Goal: Use online tool/utility: Utilize a website feature to perform a specific function

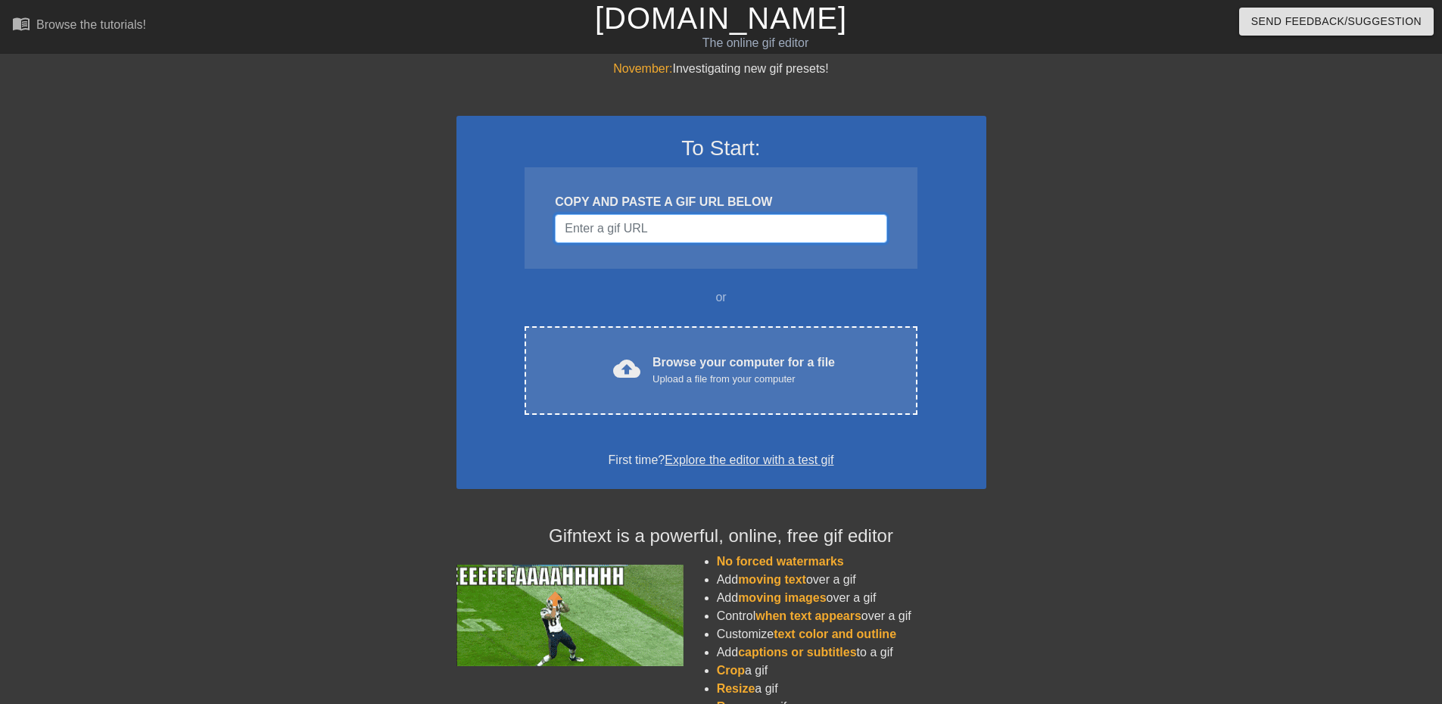
click at [772, 226] on input "Username" at bounding box center [721, 228] width 332 height 29
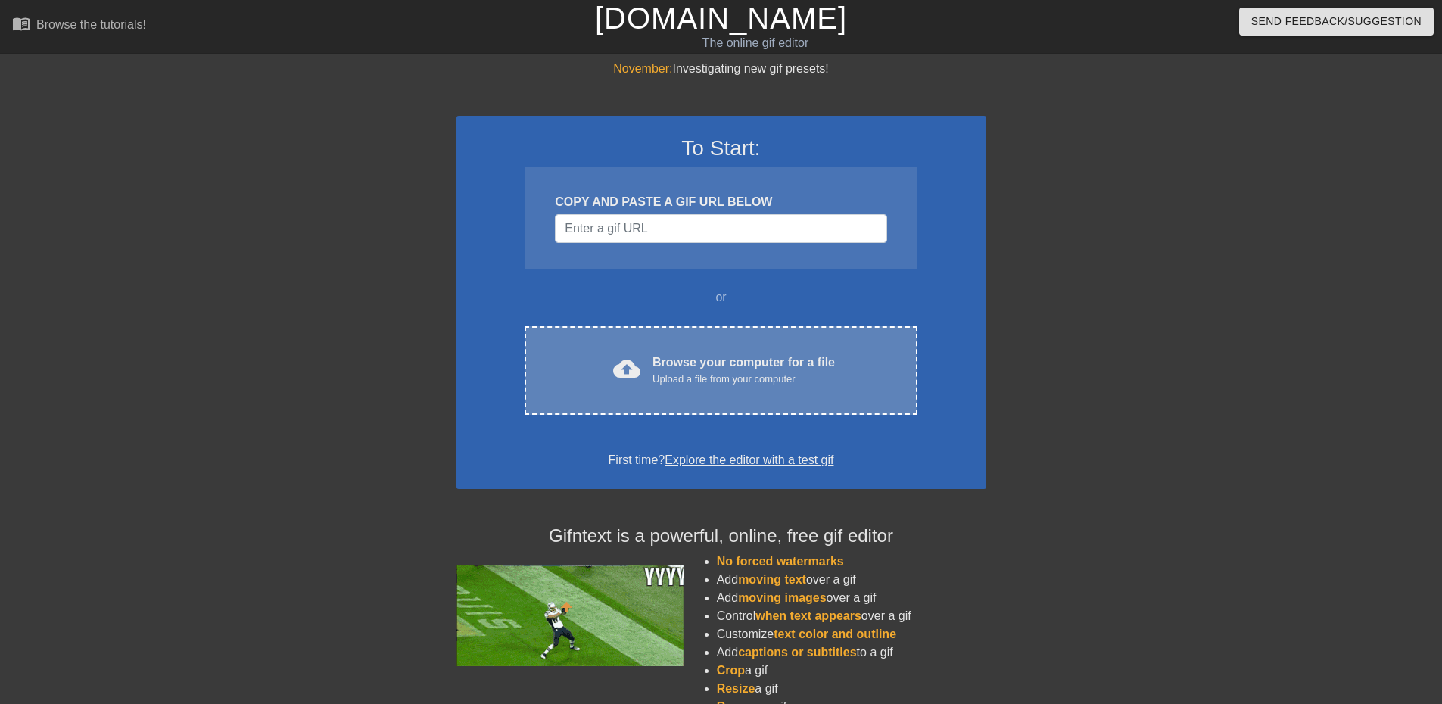
click at [705, 363] on div "Browse your computer for a file Upload a file from your computer" at bounding box center [744, 370] width 182 height 33
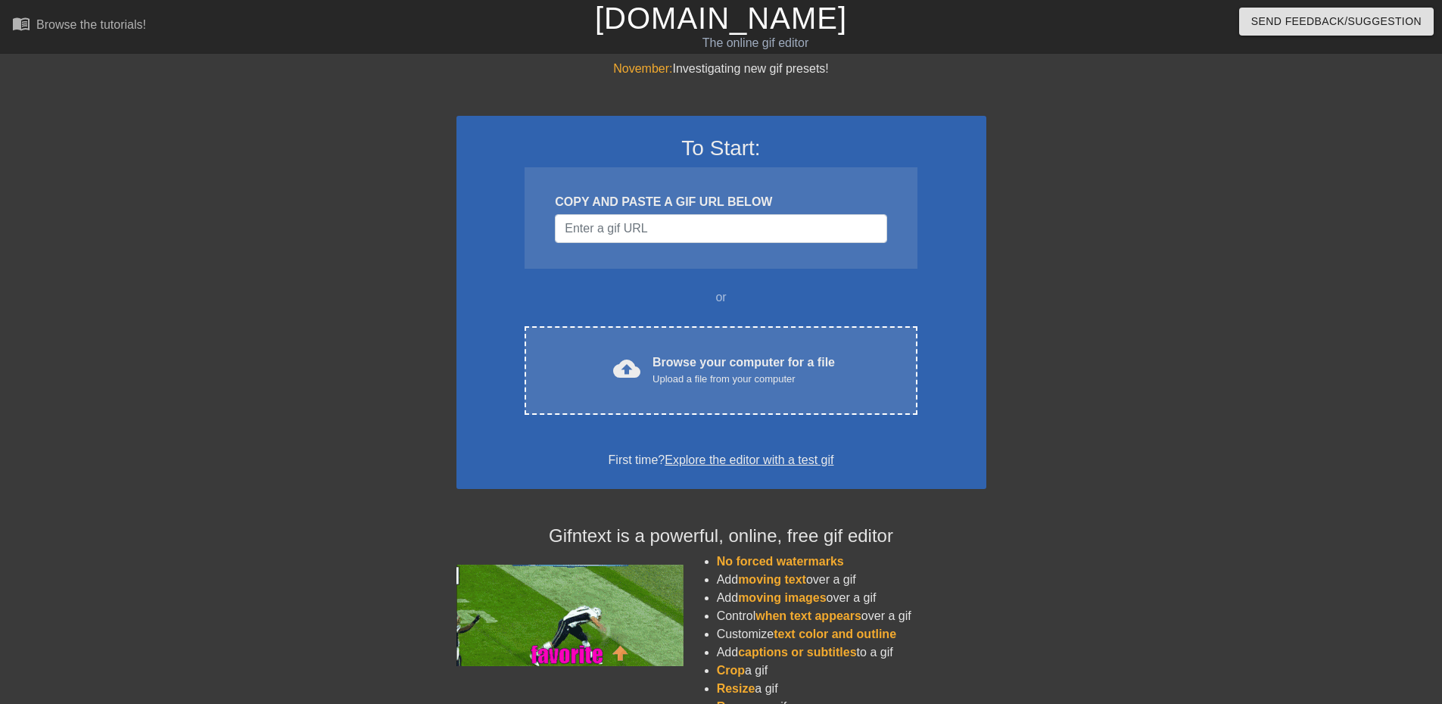
click at [1029, 157] on div at bounding box center [1118, 287] width 227 height 454
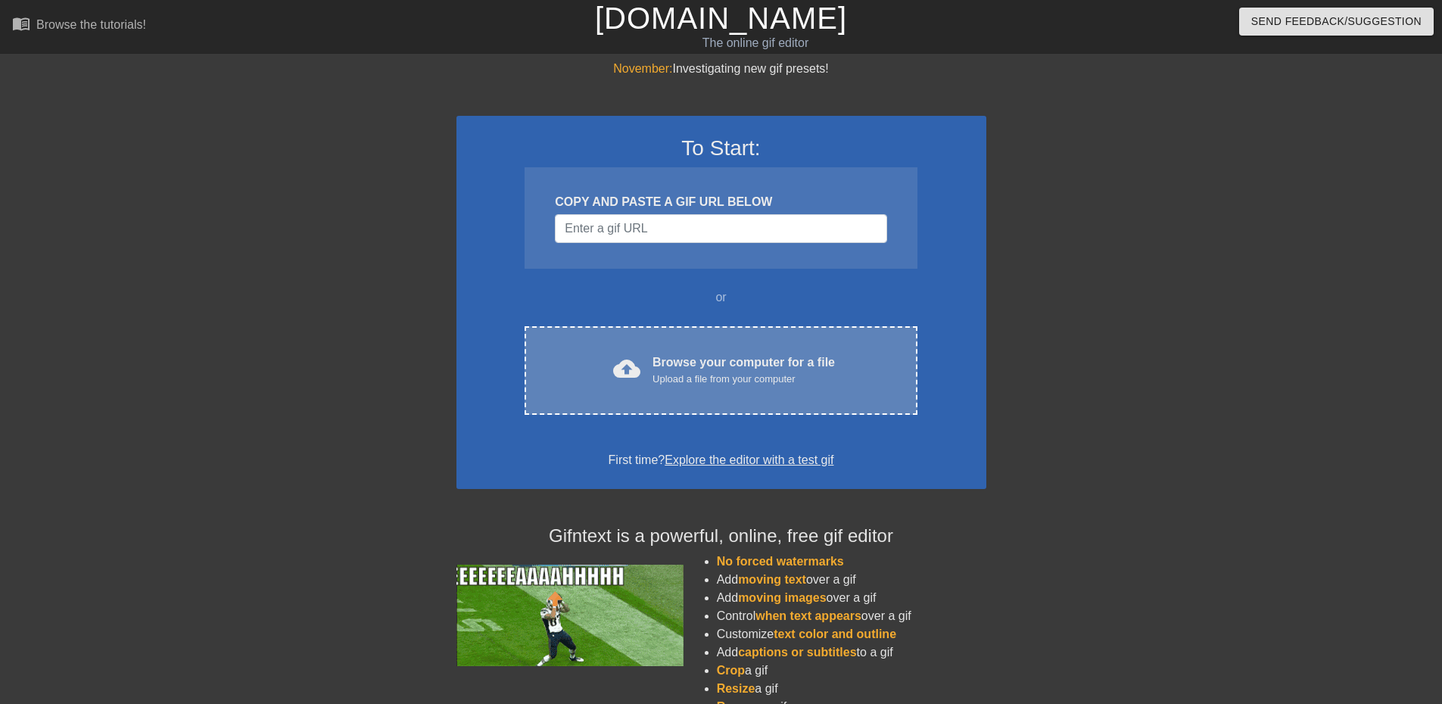
click at [723, 388] on div "cloud_upload Browse your computer for a file Upload a file from your computer C…" at bounding box center [721, 370] width 392 height 89
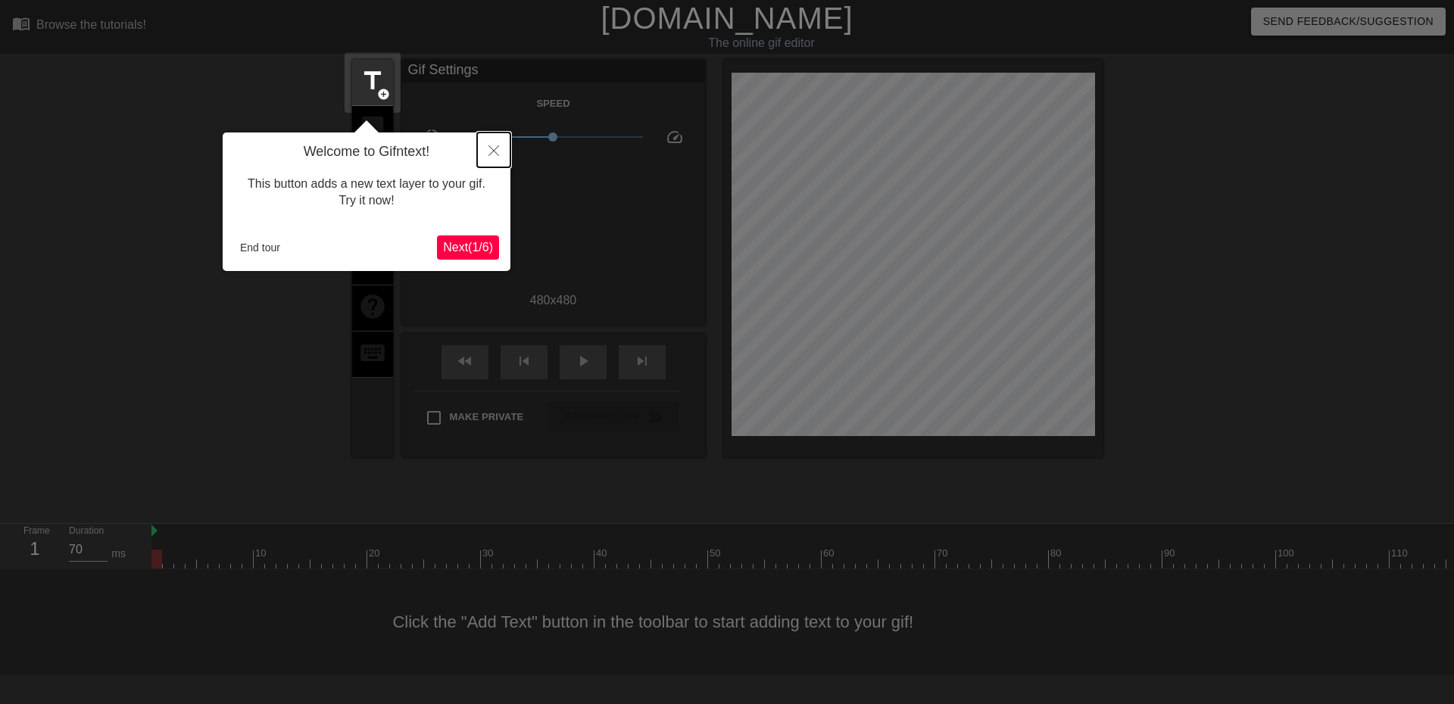
click at [492, 151] on icon "Close" at bounding box center [493, 150] width 11 height 11
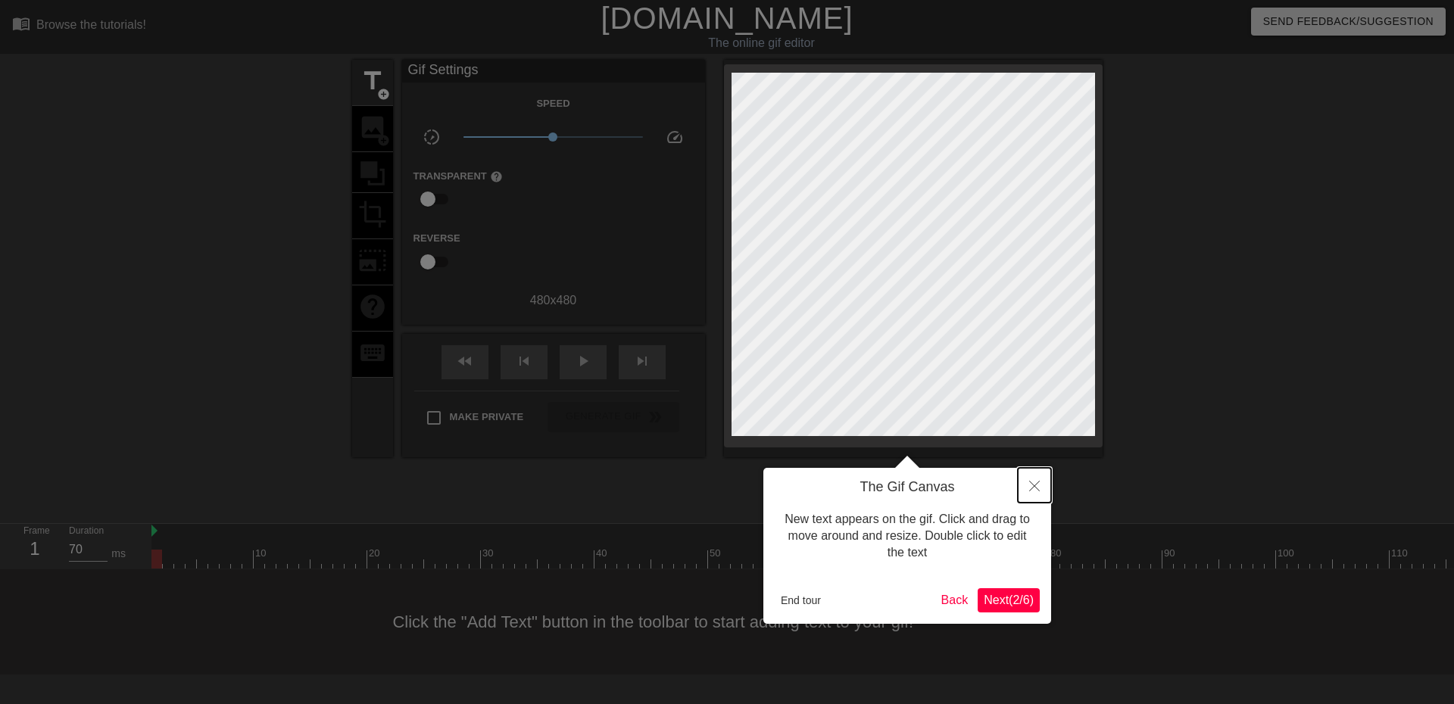
click at [1033, 487] on icon "Close" at bounding box center [1034, 486] width 11 height 11
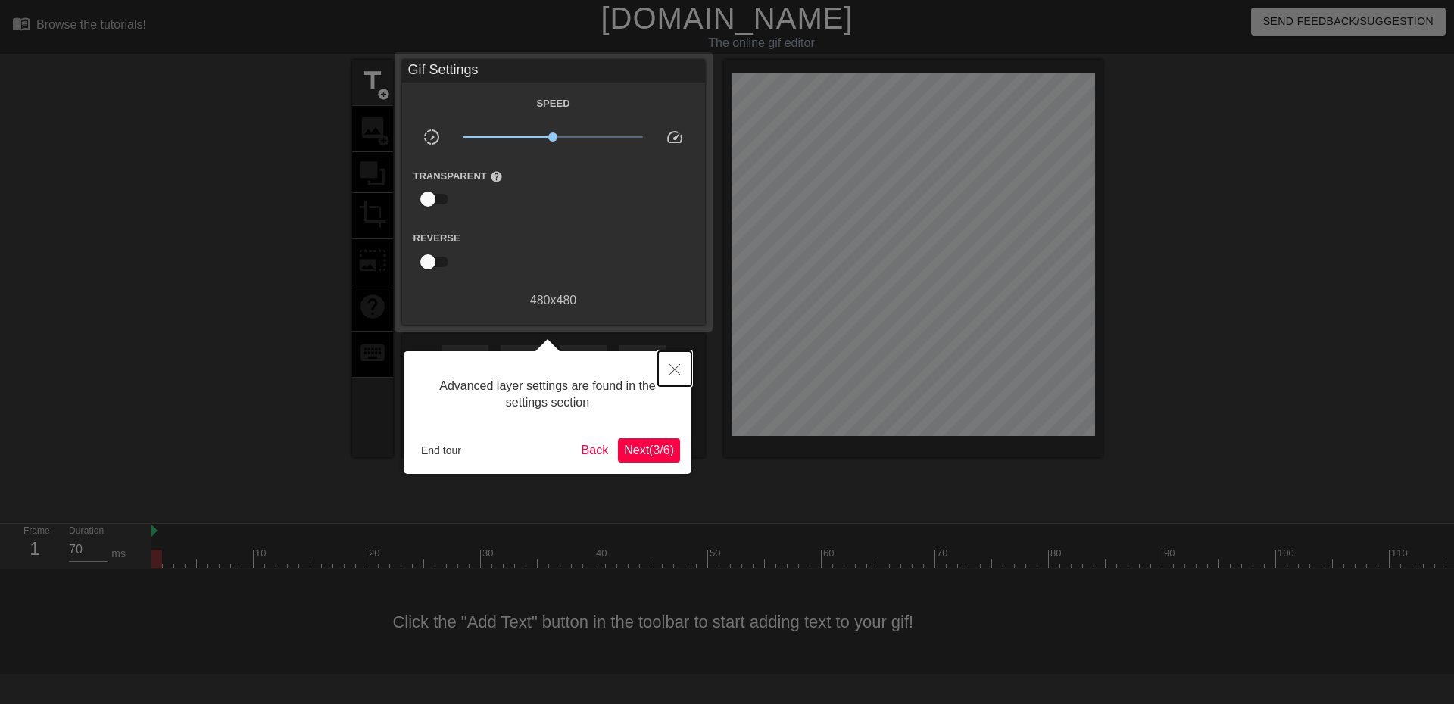
click at [675, 369] on icon "Close" at bounding box center [674, 369] width 11 height 11
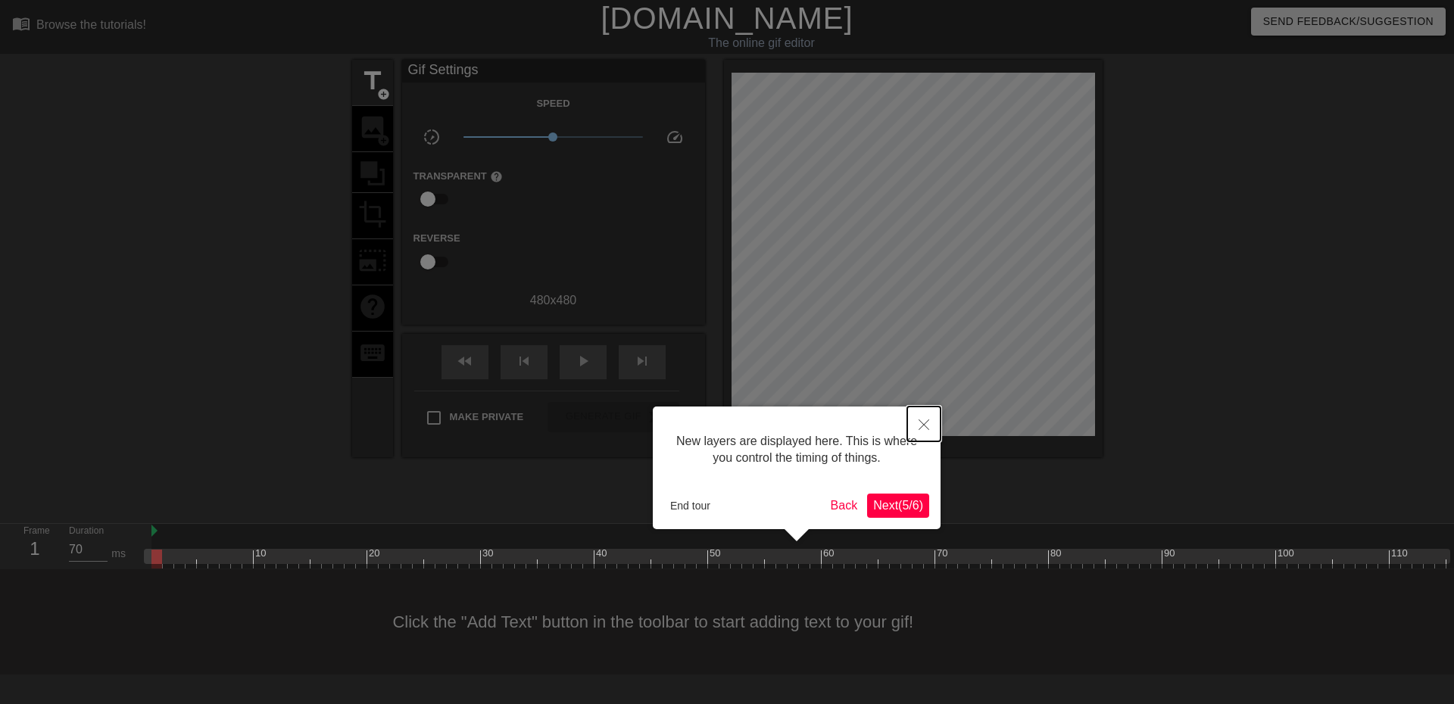
click at [927, 422] on icon "Close" at bounding box center [923, 424] width 11 height 11
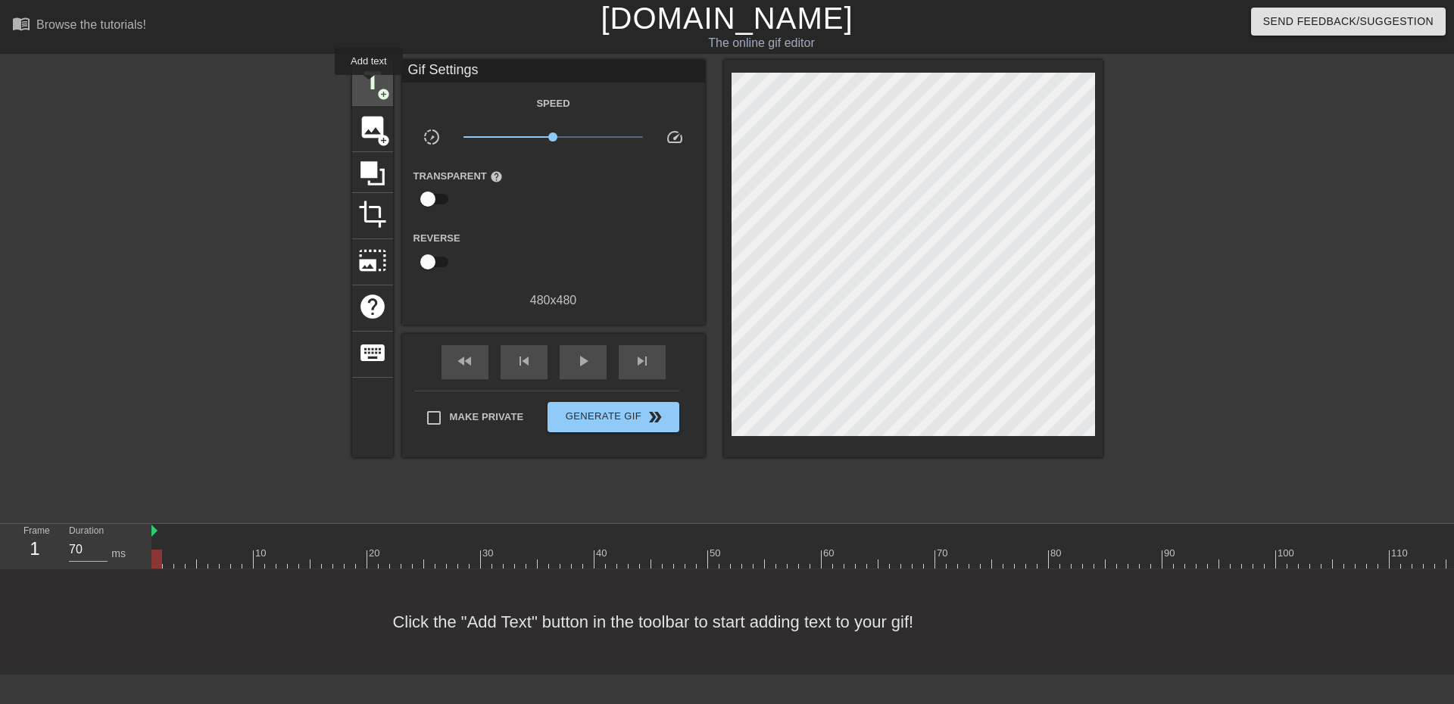
click at [369, 86] on span "title" at bounding box center [372, 81] width 29 height 29
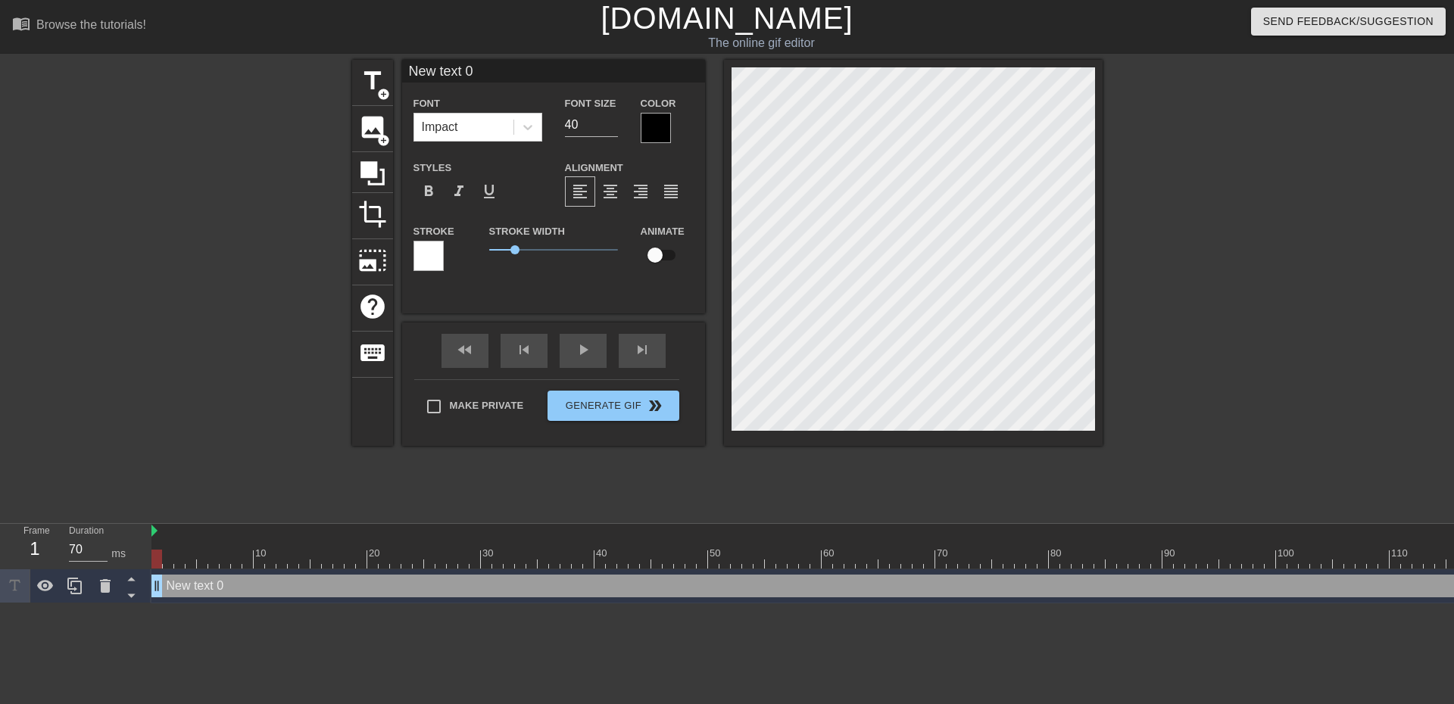
scroll to position [2, 4]
type input "N"
type textarea "N"
type input "Ni"
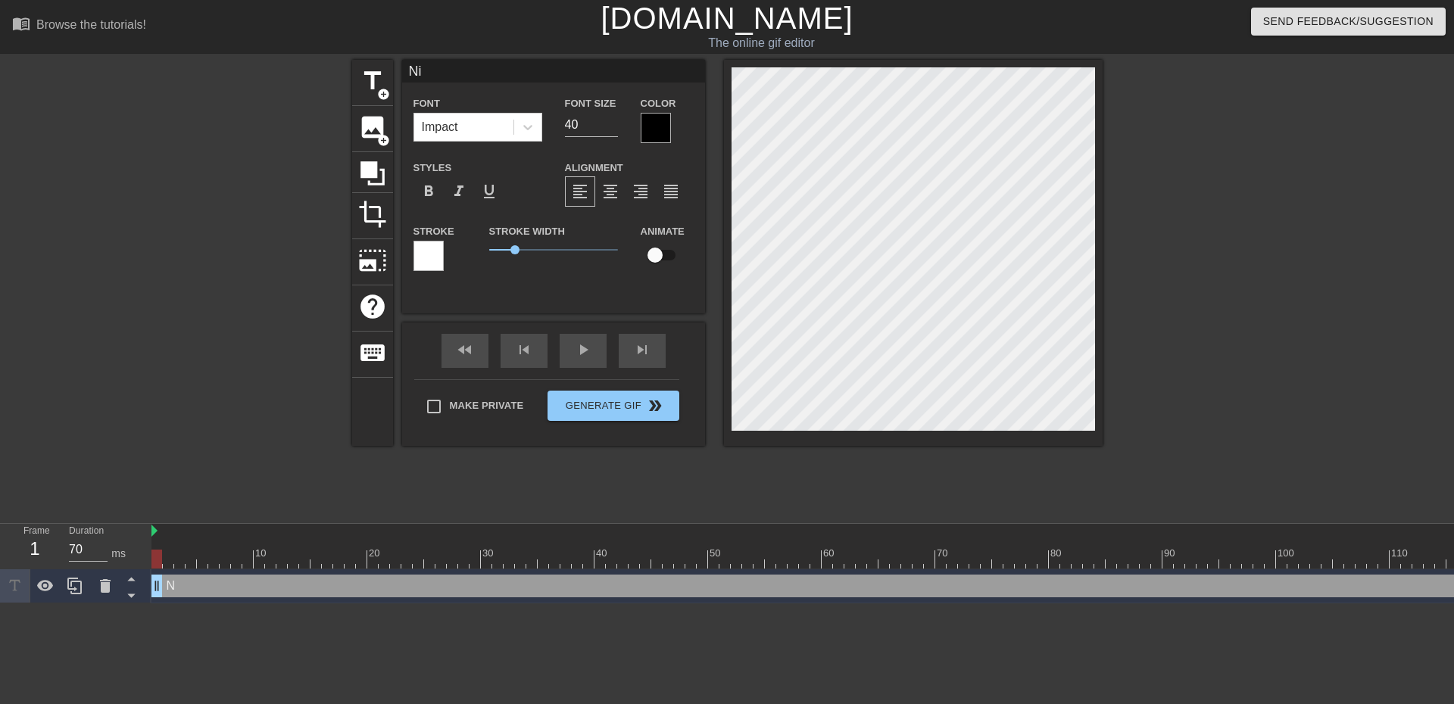
type textarea "Ni"
type input "Nic"
type textarea "Nic"
type input "Nich"
type textarea "Nich"
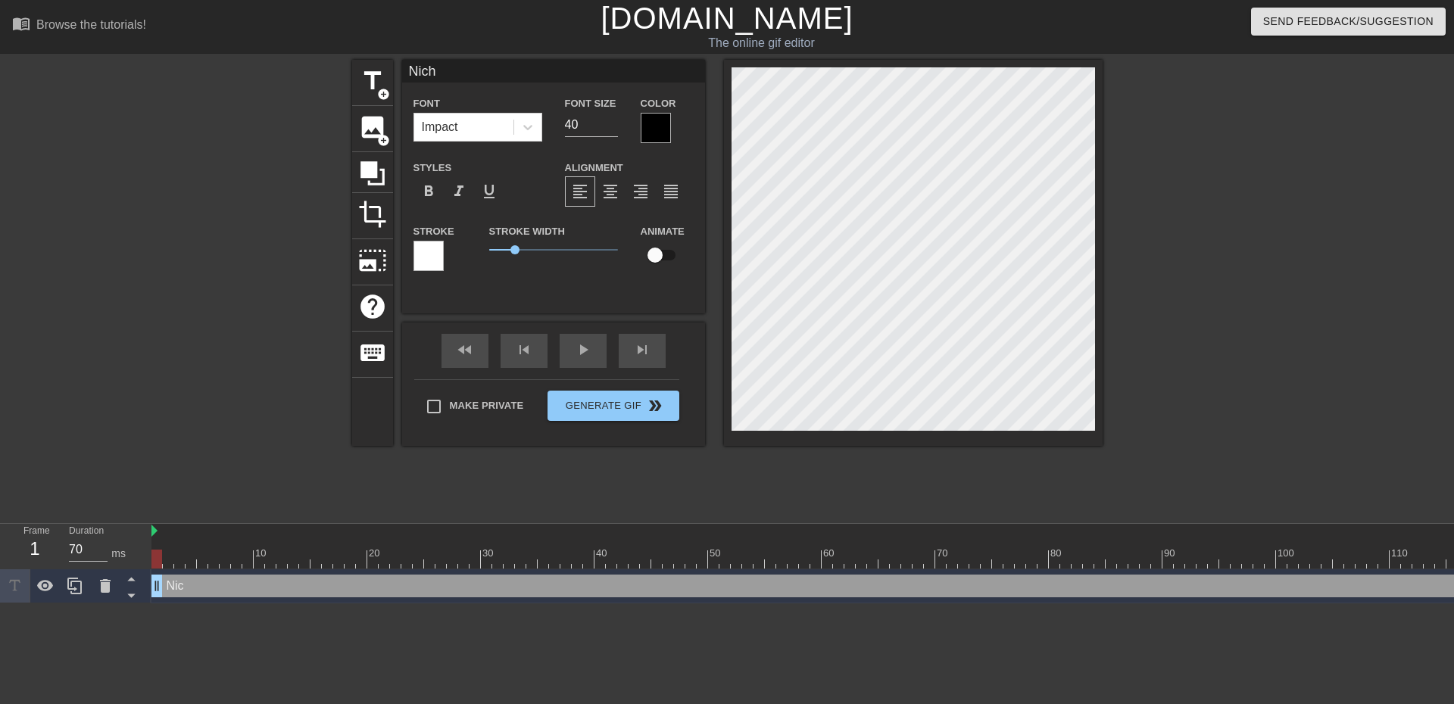
type input "Nicho"
type textarea "Nicho"
type input "[PERSON_NAME]"
type textarea "[PERSON_NAME]"
type input "[PERSON_NAME]"
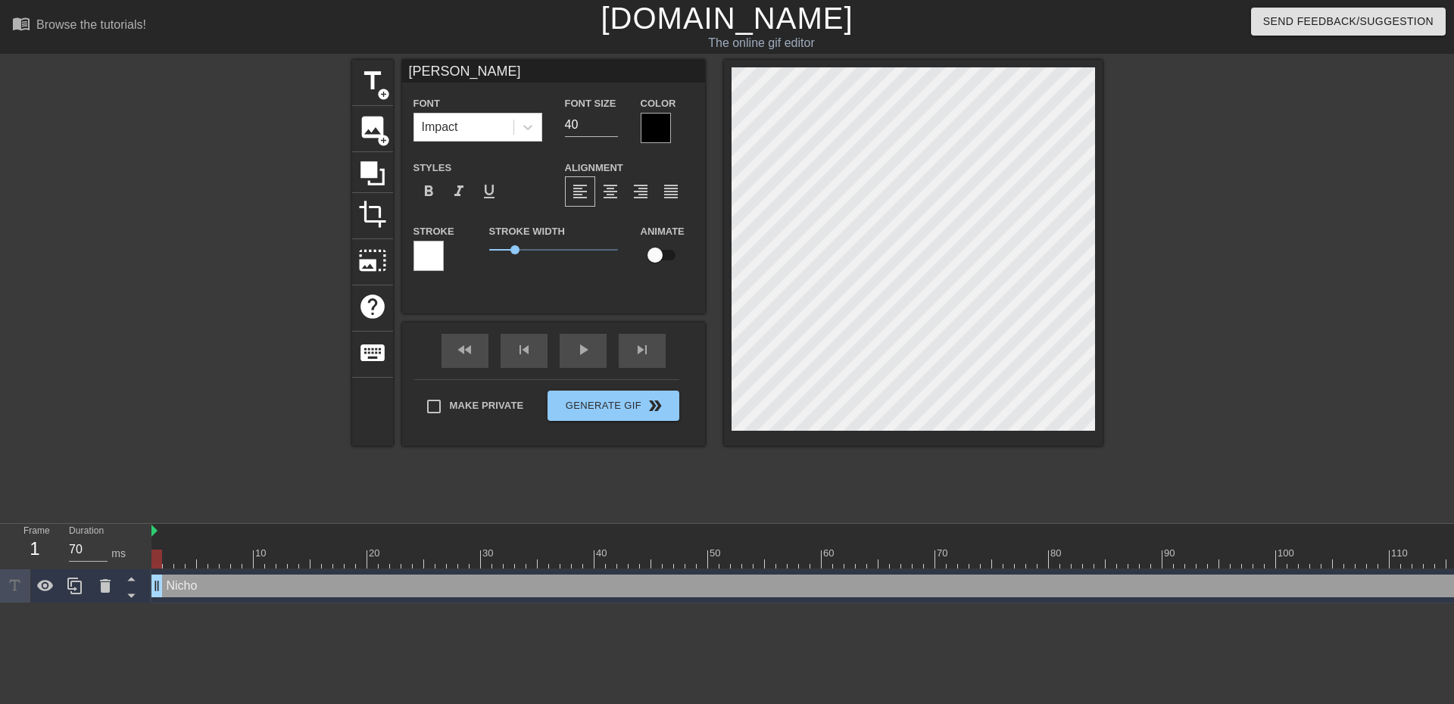
type textarea "[PERSON_NAME]"
type input "[PERSON_NAME]"
type textarea "[PERSON_NAME]"
type input "[PERSON_NAME]"
type textarea "[PERSON_NAME]"
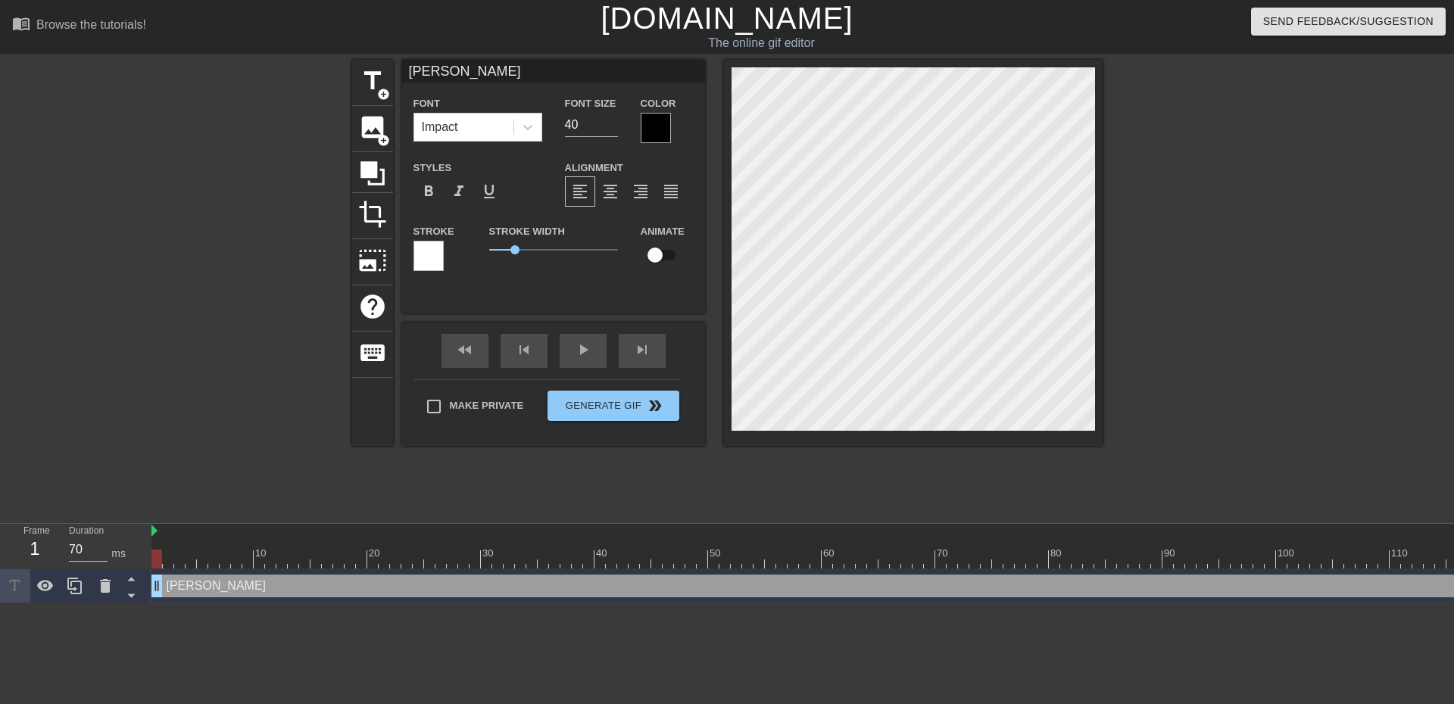
type input "[PERSON_NAME]"
type textarea "[PERSON_NAME]"
type input "[PERSON_NAME]"
type textarea "[PERSON_NAME]"
type input "[PERSON_NAME]"
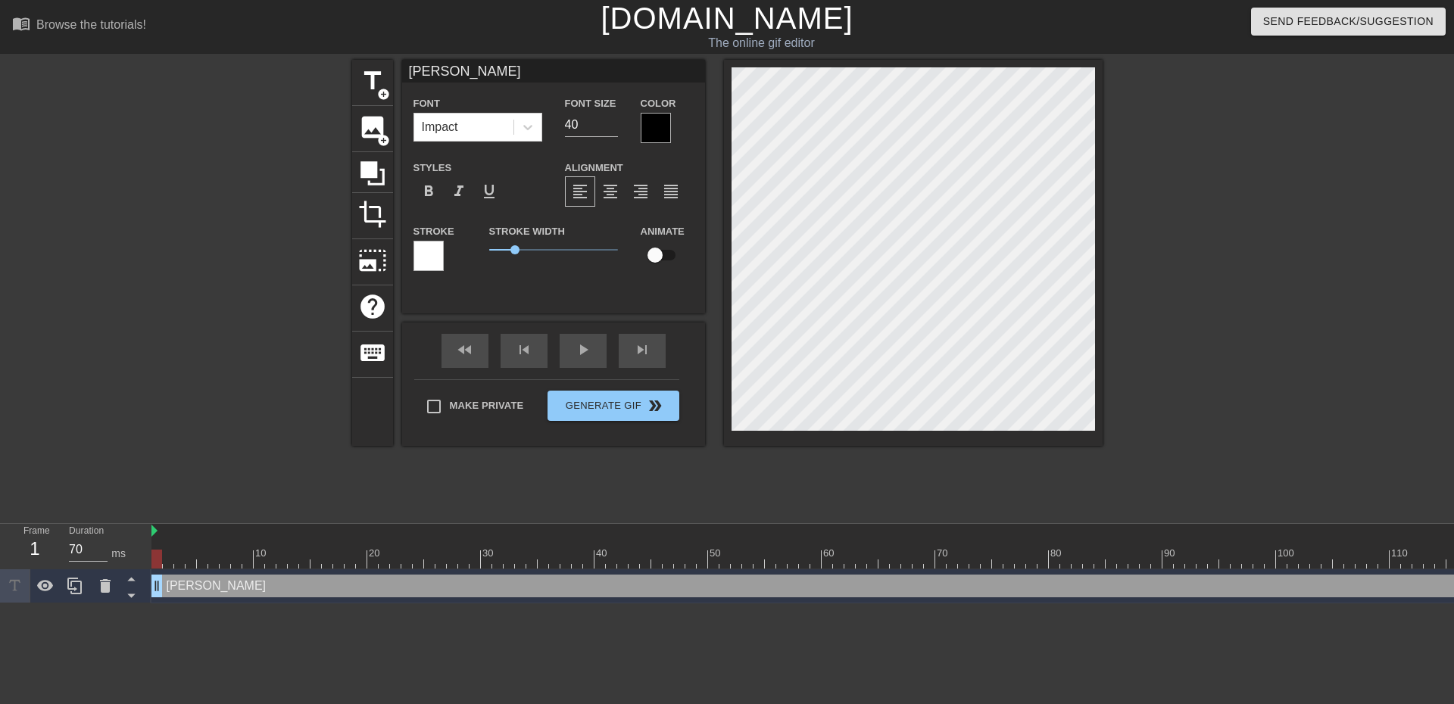
type textarea "[PERSON_NAME]"
type input "[PERSON_NAME]"
type textarea "[PERSON_NAME]"
type input "[PERSON_NAME]"
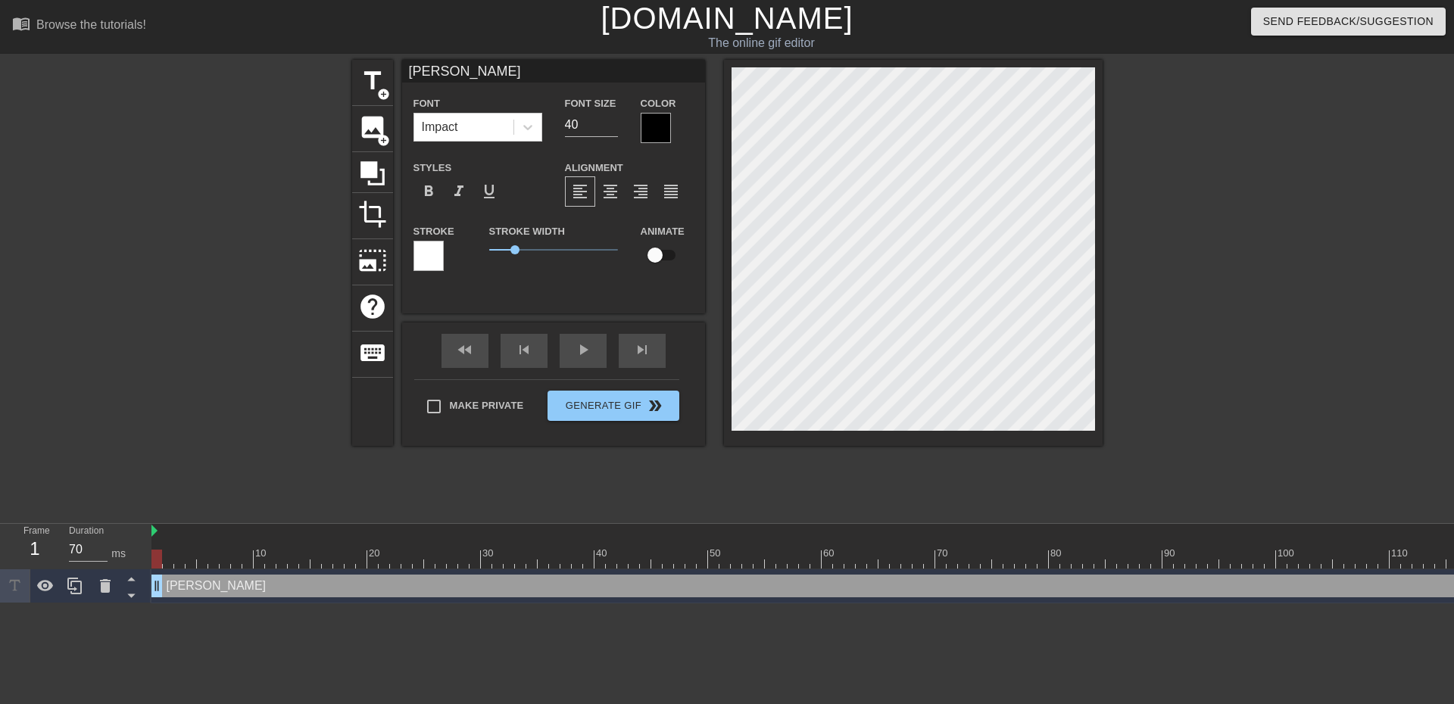
type textarea "[PERSON_NAME]"
click at [668, 255] on input "checkbox" at bounding box center [655, 255] width 86 height 29
click at [626, 241] on input "checkbox" at bounding box center [669, 255] width 86 height 29
click at [612, 241] on input "checkbox" at bounding box center [655, 255] width 86 height 29
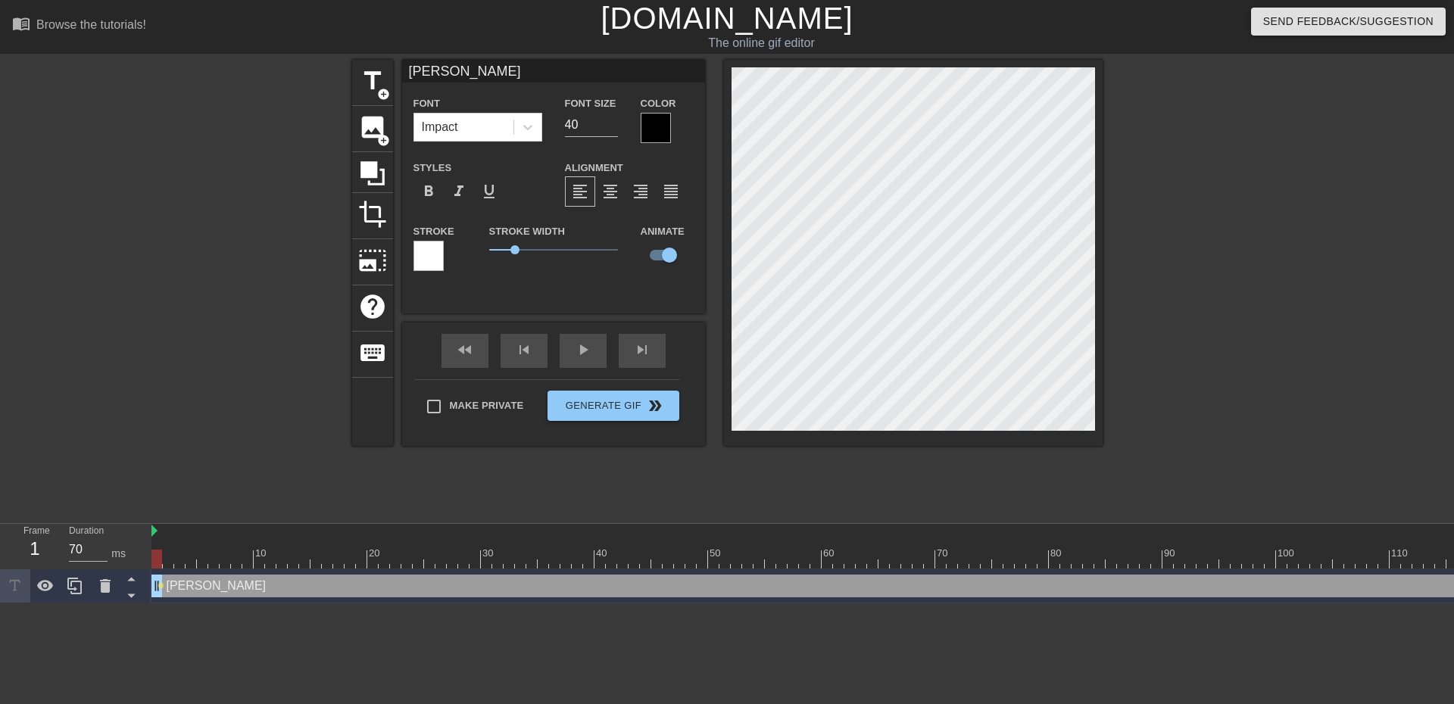
click at [626, 241] on input "checkbox" at bounding box center [669, 255] width 86 height 29
click at [612, 241] on input "checkbox" at bounding box center [655, 255] width 86 height 29
checkbox input "true"
click at [455, 537] on div at bounding box center [1116, 531] width 1931 height 15
drag, startPoint x: 588, startPoint y: 561, endPoint x: 122, endPoint y: 557, distance: 466.4
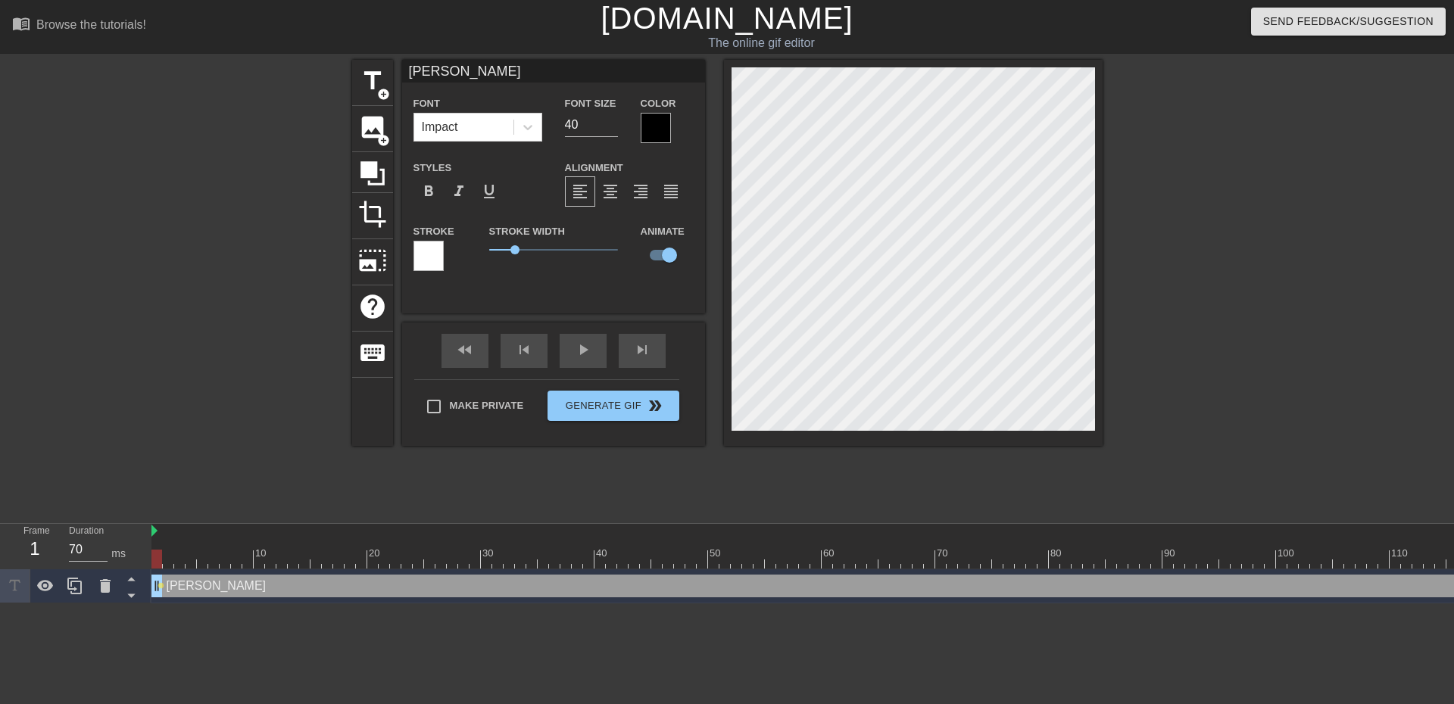
click at [122, 557] on div "Frame 1 Duration 70 ms 10 20 30 40 50 60 70 80 90 100 110 120 130 140 150" at bounding box center [727, 563] width 1454 height 79
type input "60"
click at [428, 258] on div at bounding box center [428, 256] width 30 height 30
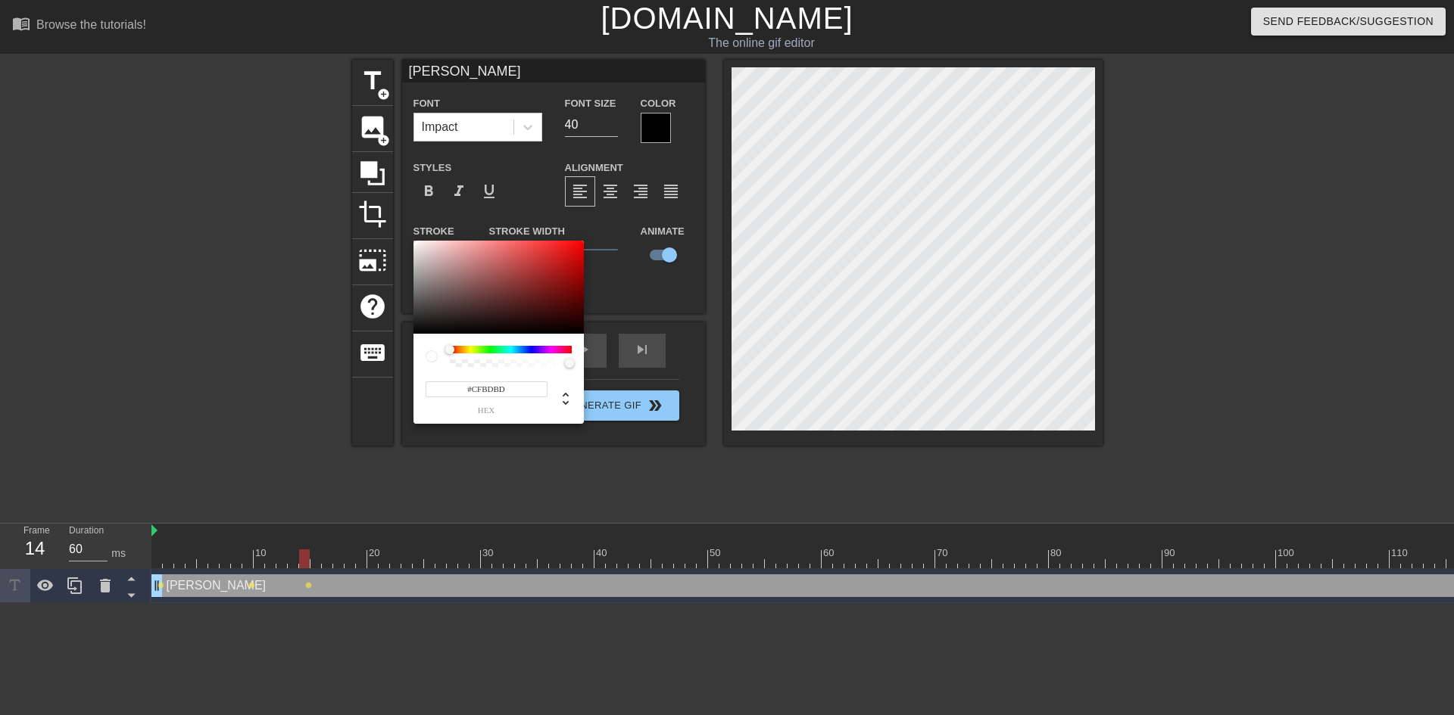
click at [428, 258] on div at bounding box center [498, 288] width 170 height 94
type input "#FFFFFF"
drag, startPoint x: 429, startPoint y: 254, endPoint x: 372, endPoint y: 209, distance: 72.7
click at [372, 209] on div "#FFFFFF hex" at bounding box center [727, 357] width 1454 height 715
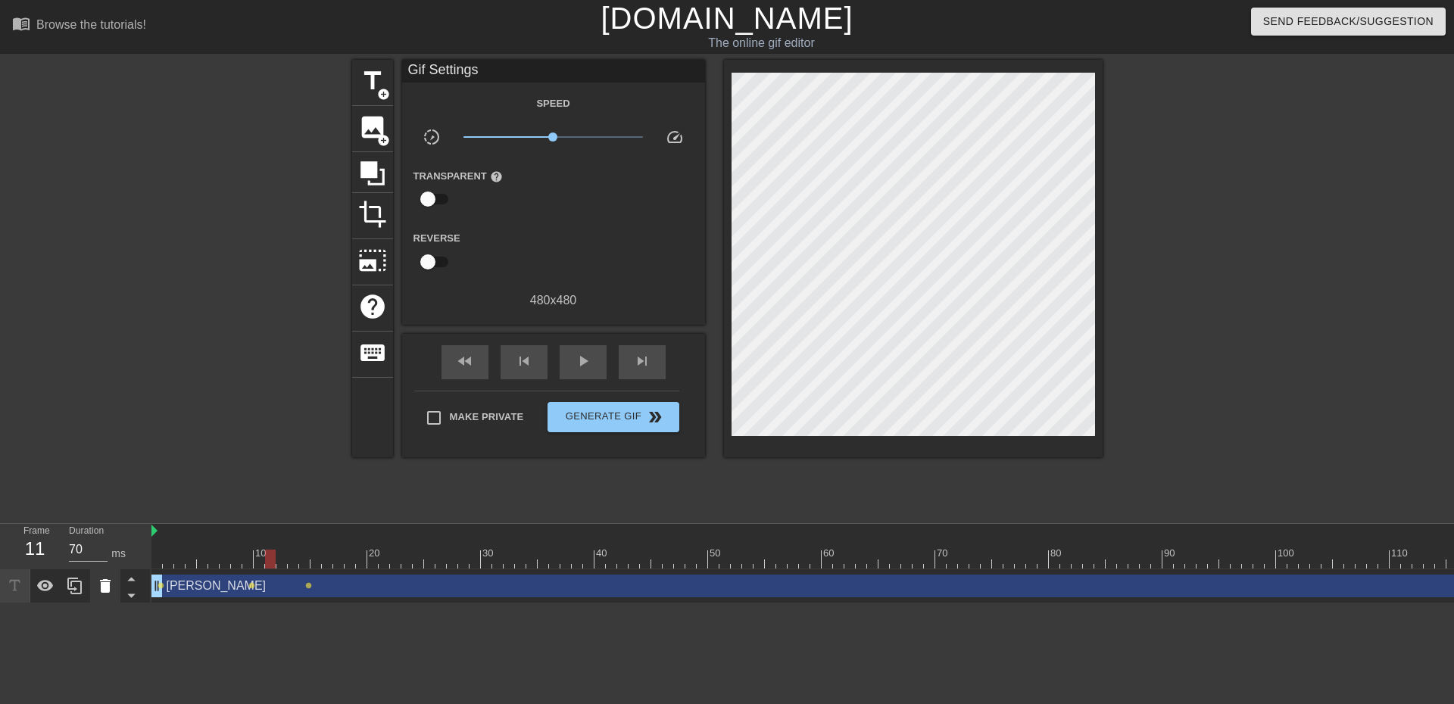
type input "70"
drag, startPoint x: 596, startPoint y: 562, endPoint x: 111, endPoint y: 571, distance: 484.6
click at [111, 571] on div "Frame 1 Duration 70 ms 10 20 30 40 50 60 70 80 90 100 110 120 130 140 150" at bounding box center [727, 563] width 1454 height 79
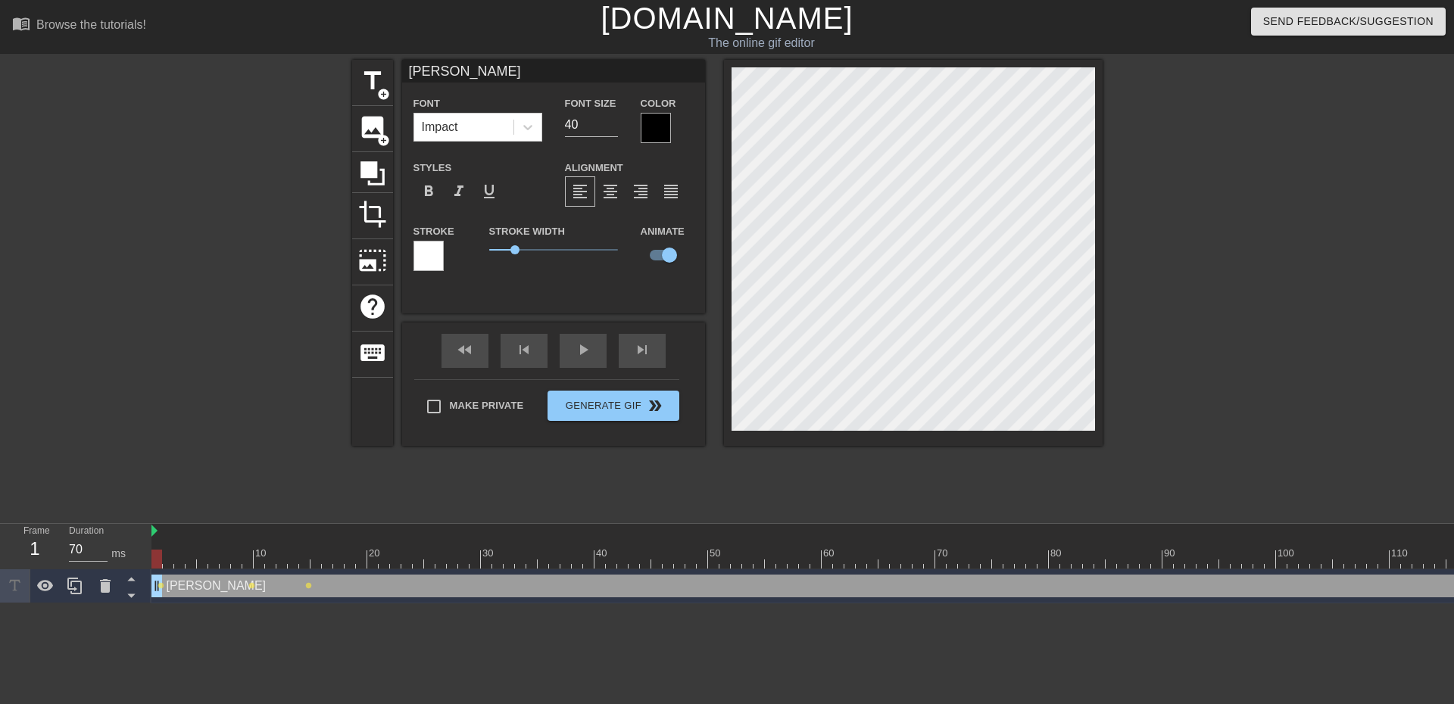
drag, startPoint x: 666, startPoint y: 254, endPoint x: 636, endPoint y: 257, distance: 30.4
click at [636, 257] on div "Animate" at bounding box center [640, 246] width 23 height 48
drag, startPoint x: 658, startPoint y: 254, endPoint x: 633, endPoint y: 269, distance: 29.2
click at [633, 269] on div "Animate" at bounding box center [640, 246] width 23 height 48
click at [656, 254] on input "checkbox" at bounding box center [669, 255] width 86 height 29
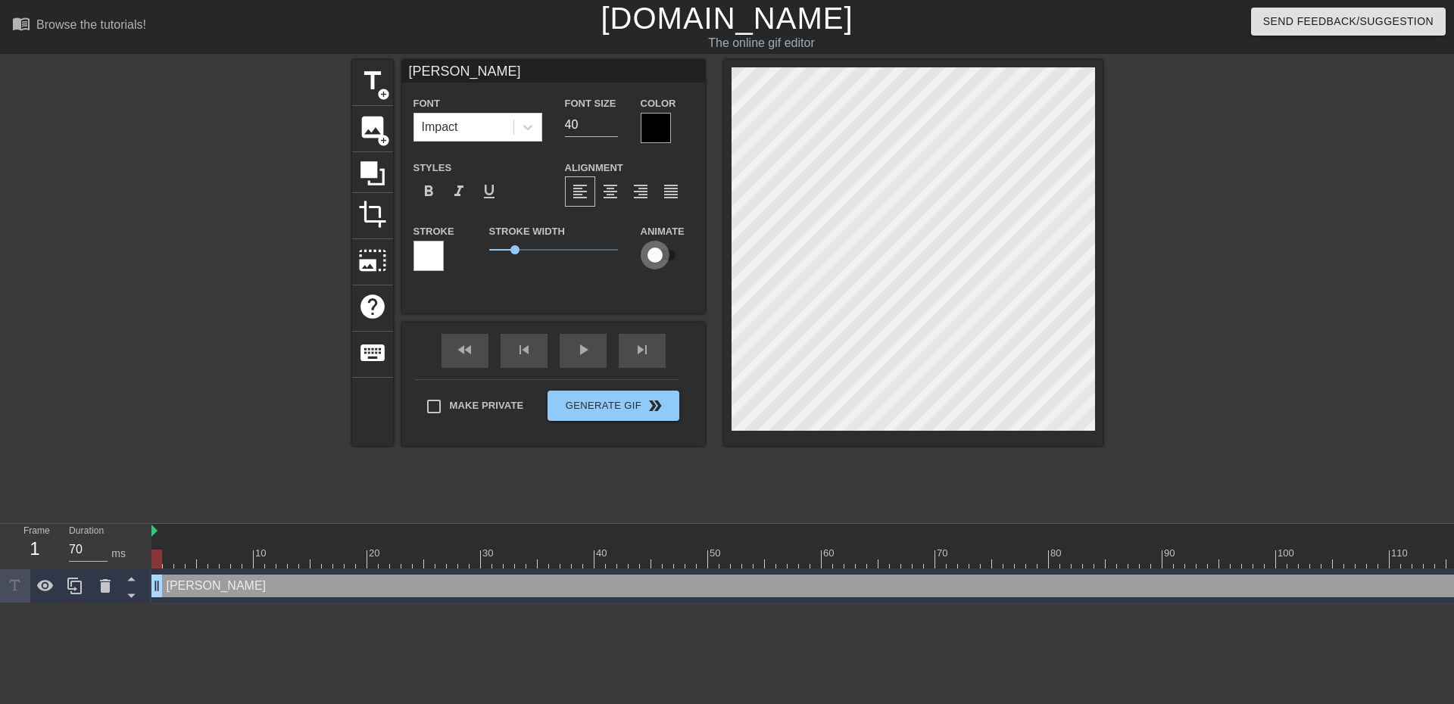
click at [659, 254] on input "checkbox" at bounding box center [655, 255] width 86 height 29
click at [626, 241] on input "checkbox" at bounding box center [669, 255] width 86 height 29
click at [612, 241] on input "checkbox" at bounding box center [655, 255] width 86 height 29
checkbox input "true"
click at [271, 553] on div at bounding box center [1116, 559] width 1931 height 19
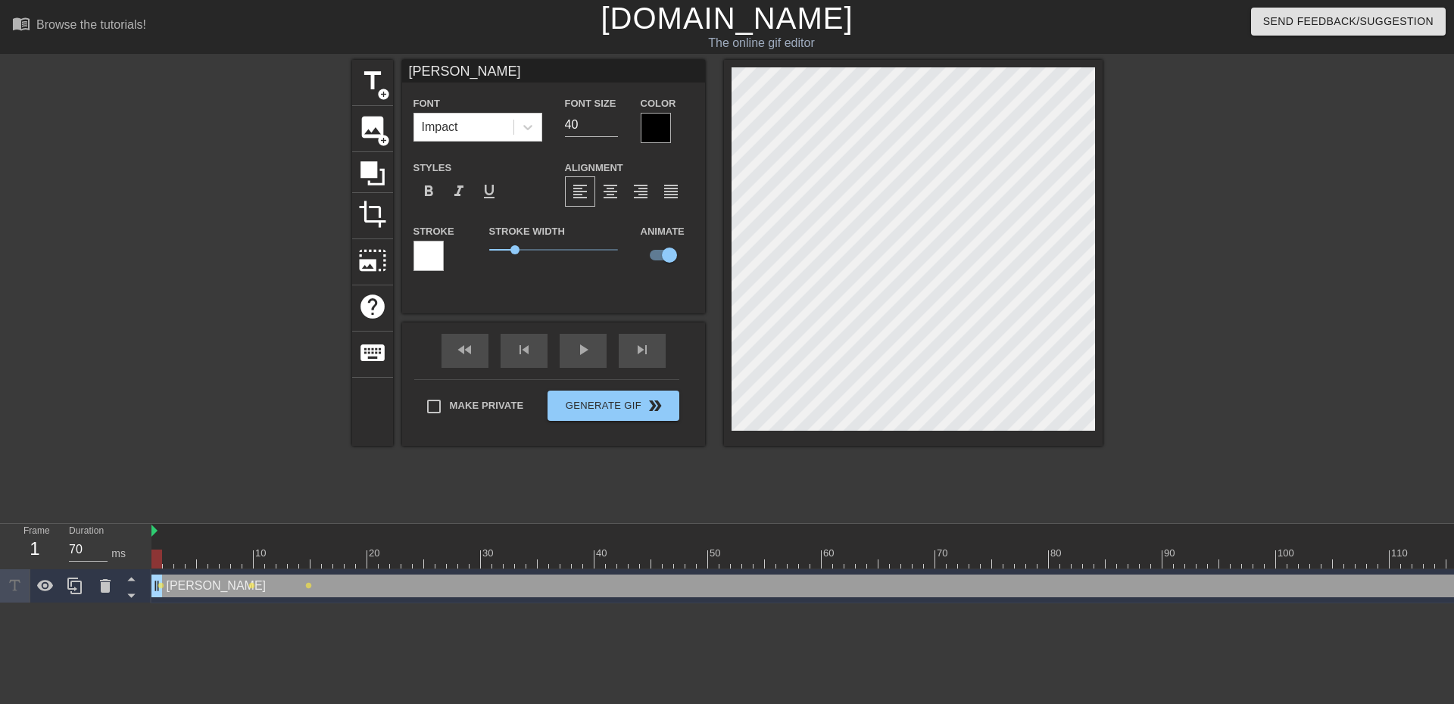
drag, startPoint x: 271, startPoint y: 552, endPoint x: 154, endPoint y: 554, distance: 117.4
click at [154, 554] on div at bounding box center [156, 559] width 11 height 19
click at [1299, 586] on div "[PERSON_NAME] drag_handle drag_handle" at bounding box center [1116, 586] width 1931 height 23
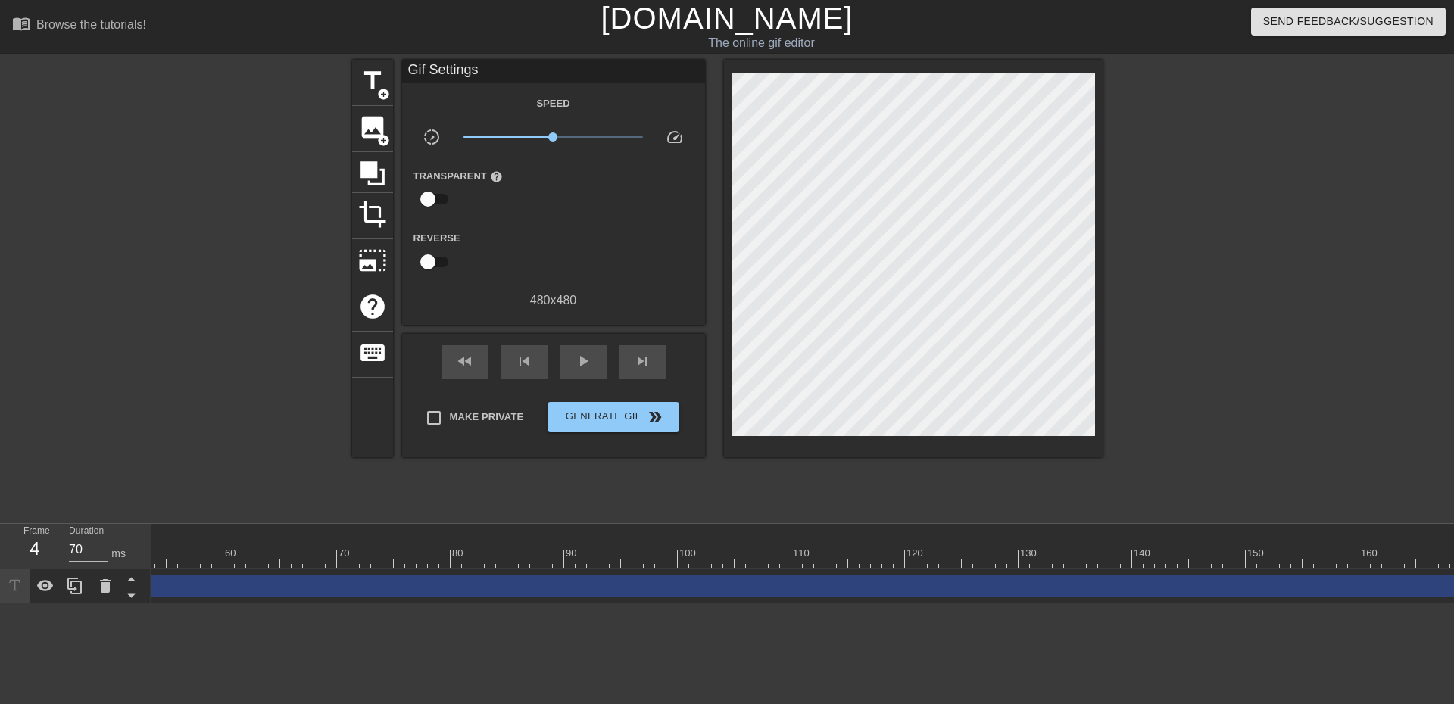
scroll to position [0, 637]
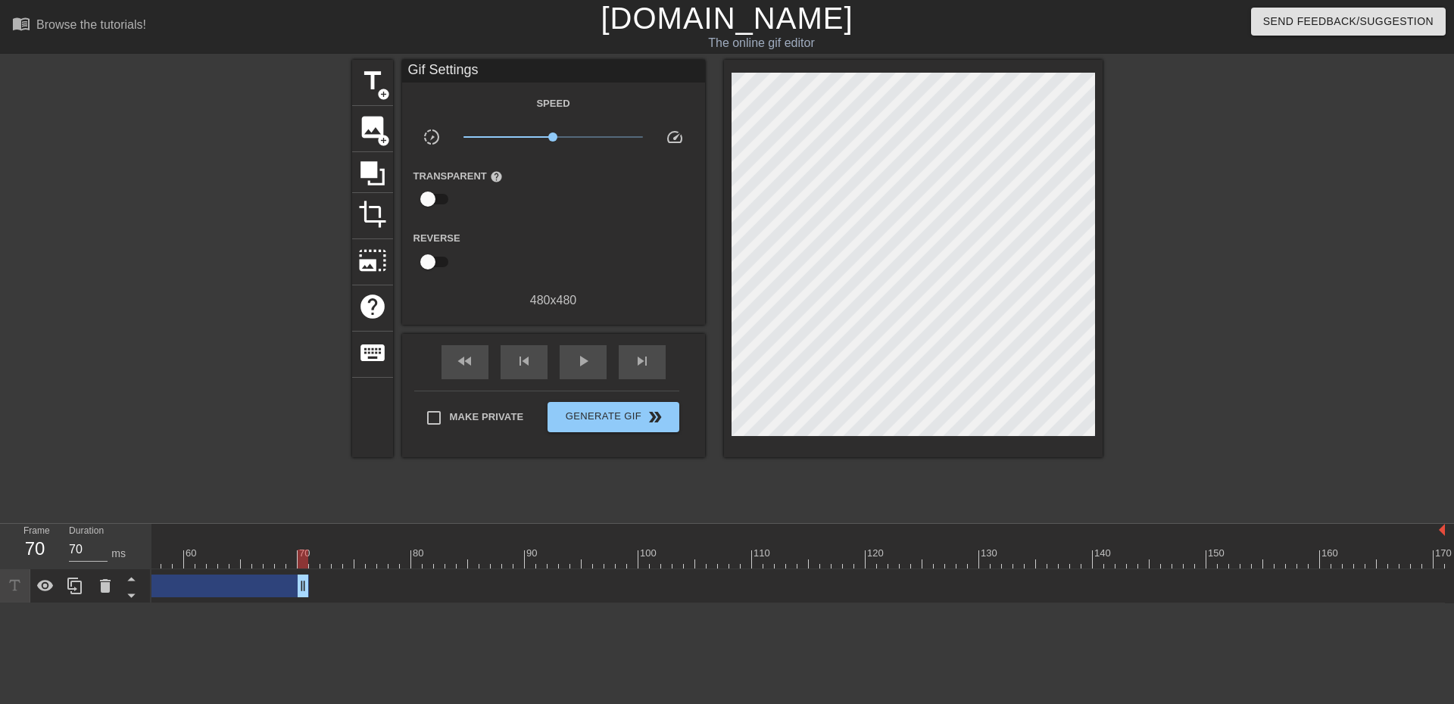
drag, startPoint x: 893, startPoint y: 642, endPoint x: 301, endPoint y: 591, distance: 593.4
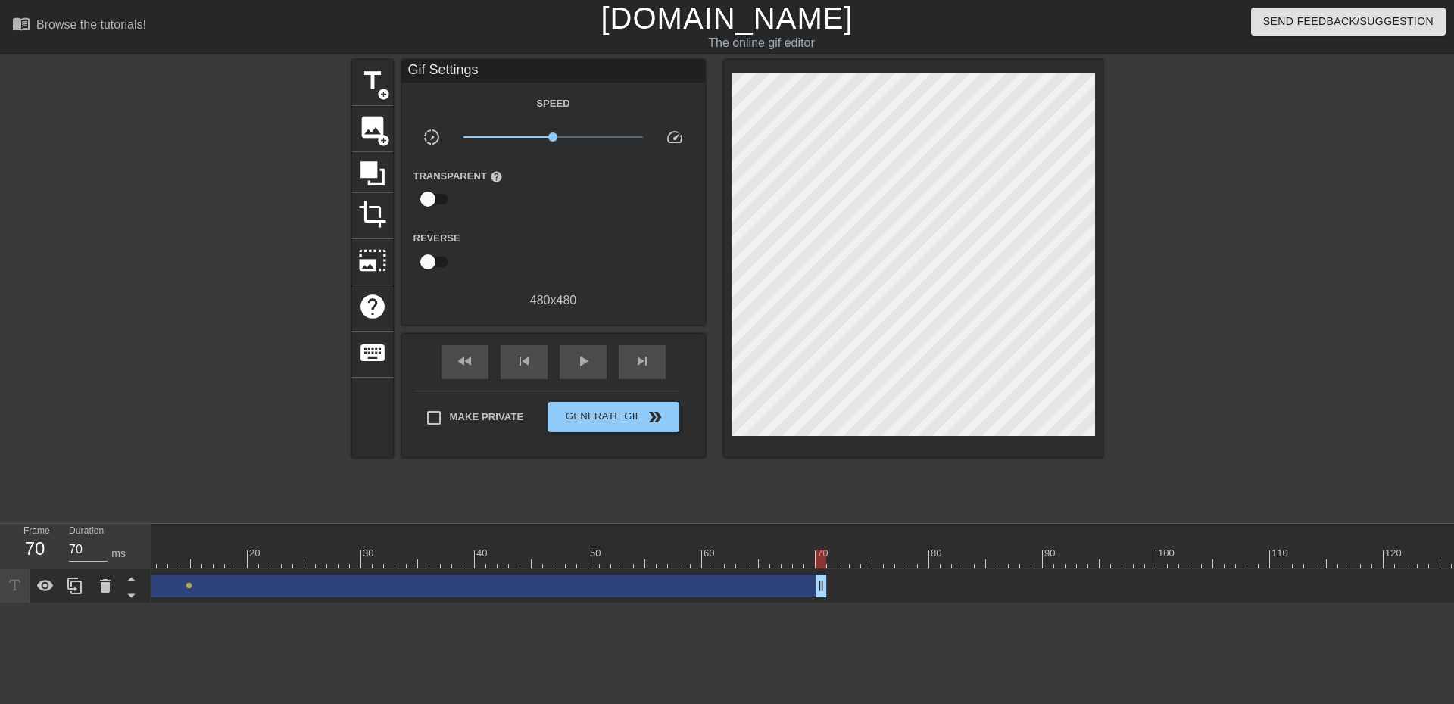
scroll to position [0, 0]
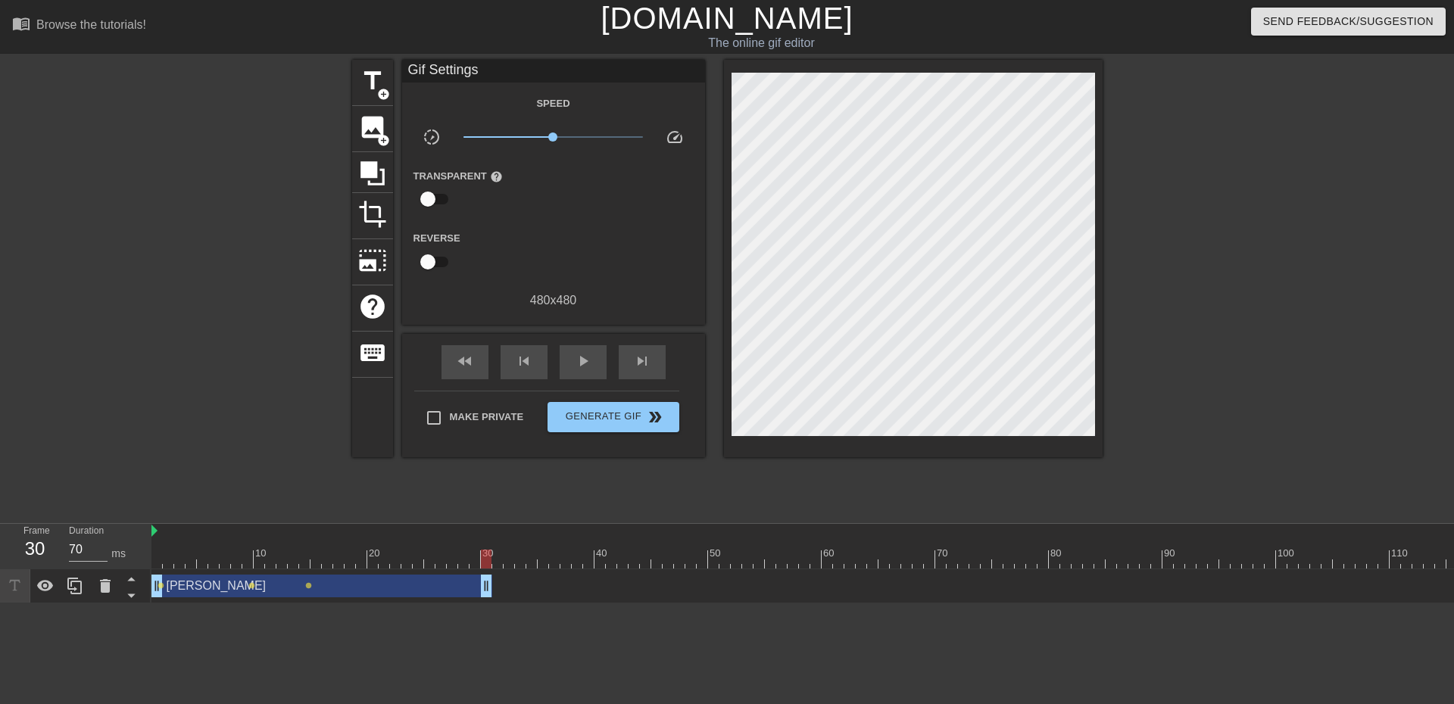
drag, startPoint x: 943, startPoint y: 591, endPoint x: 489, endPoint y: 596, distance: 454.3
click at [521, 603] on html "menu_book Browse the tutorials! [DOMAIN_NAME] The online gif editor Send Feedba…" at bounding box center [727, 301] width 1454 height 603
click at [158, 543] on div at bounding box center [156, 548] width 11 height 19
click at [157, 562] on div at bounding box center [1116, 559] width 1931 height 19
click at [254, 586] on span "lens" at bounding box center [251, 585] width 7 height 7
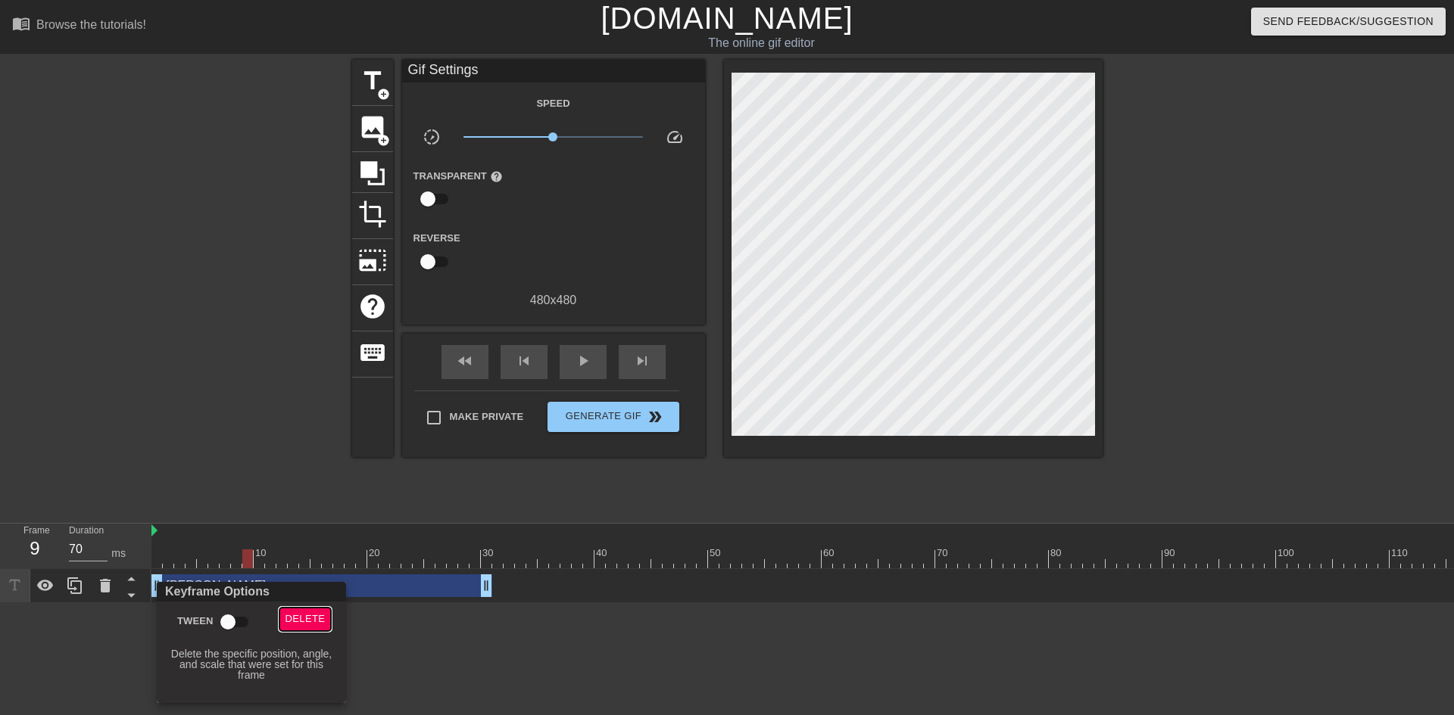
click at [297, 619] on span "Delete" at bounding box center [305, 619] width 40 height 17
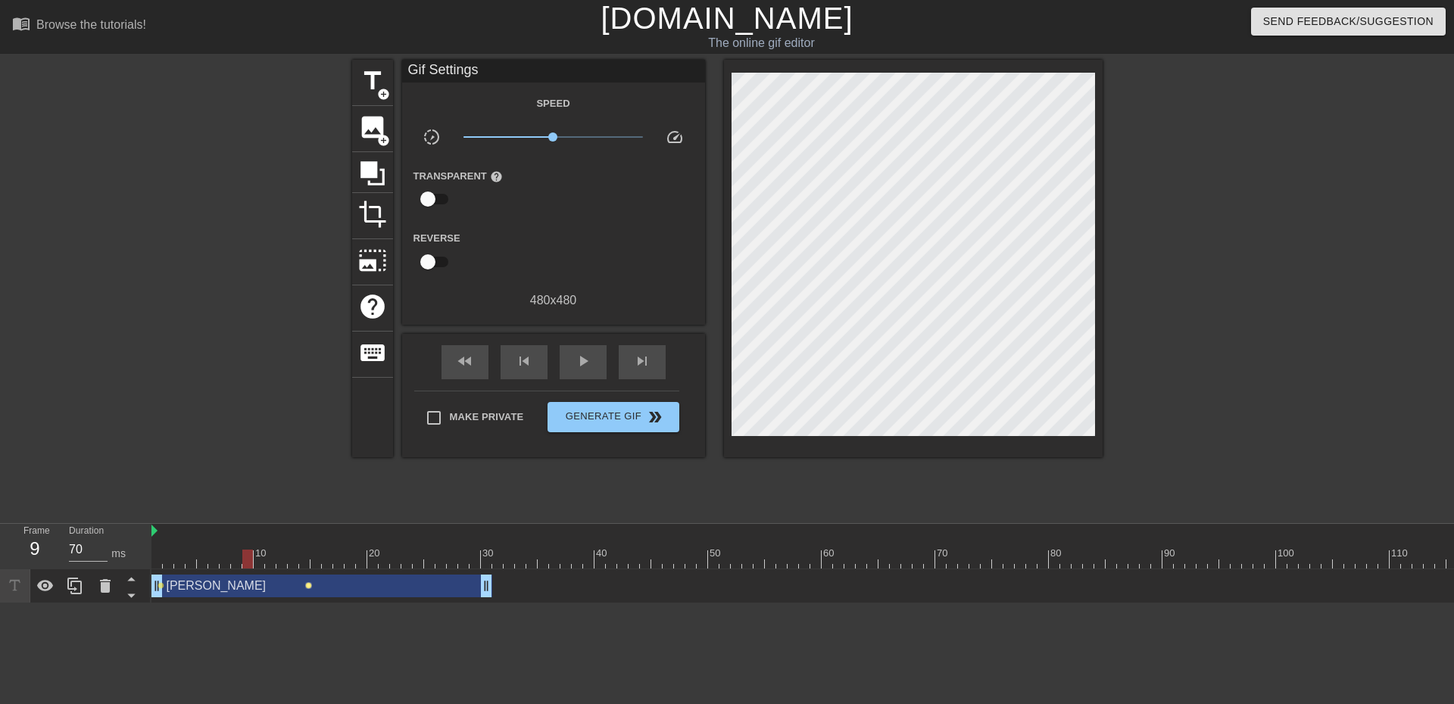
click at [308, 587] on span "lens" at bounding box center [308, 585] width 7 height 7
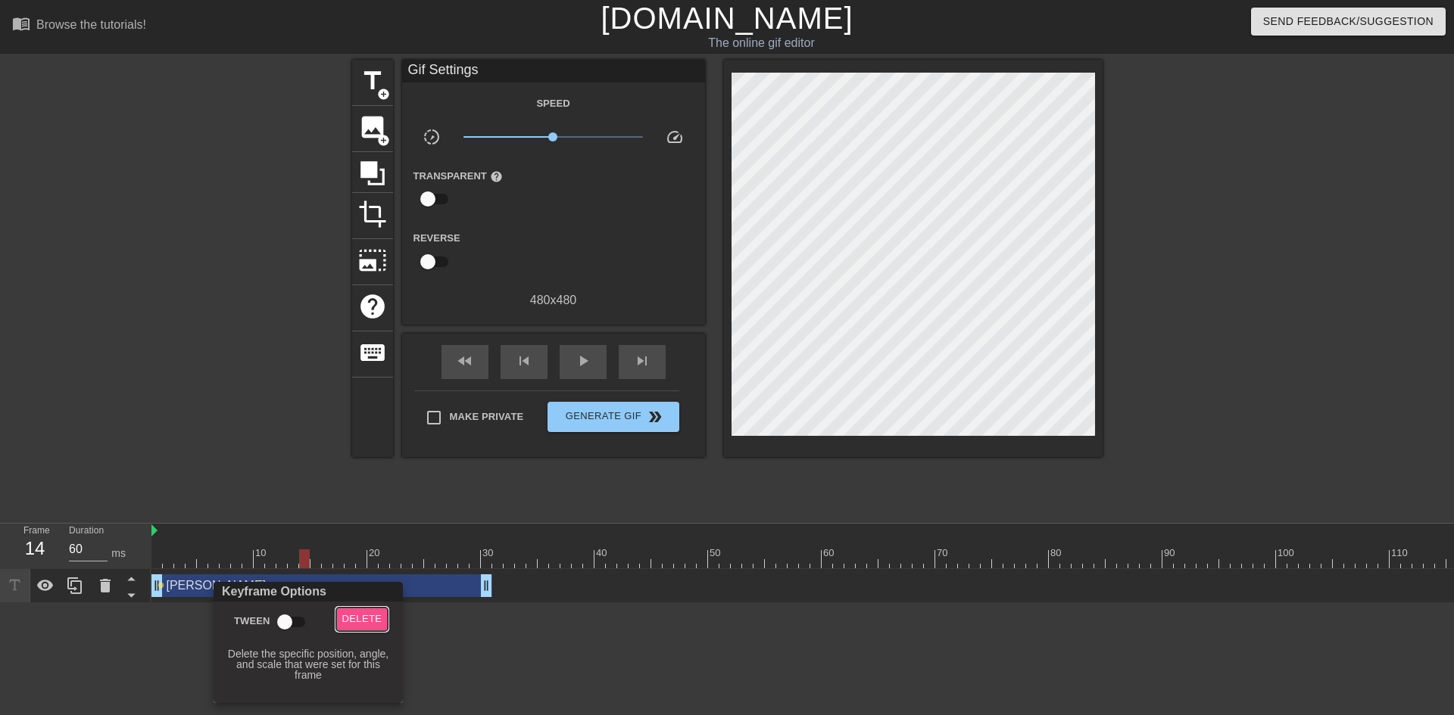
click at [353, 613] on span "Delete" at bounding box center [362, 619] width 40 height 17
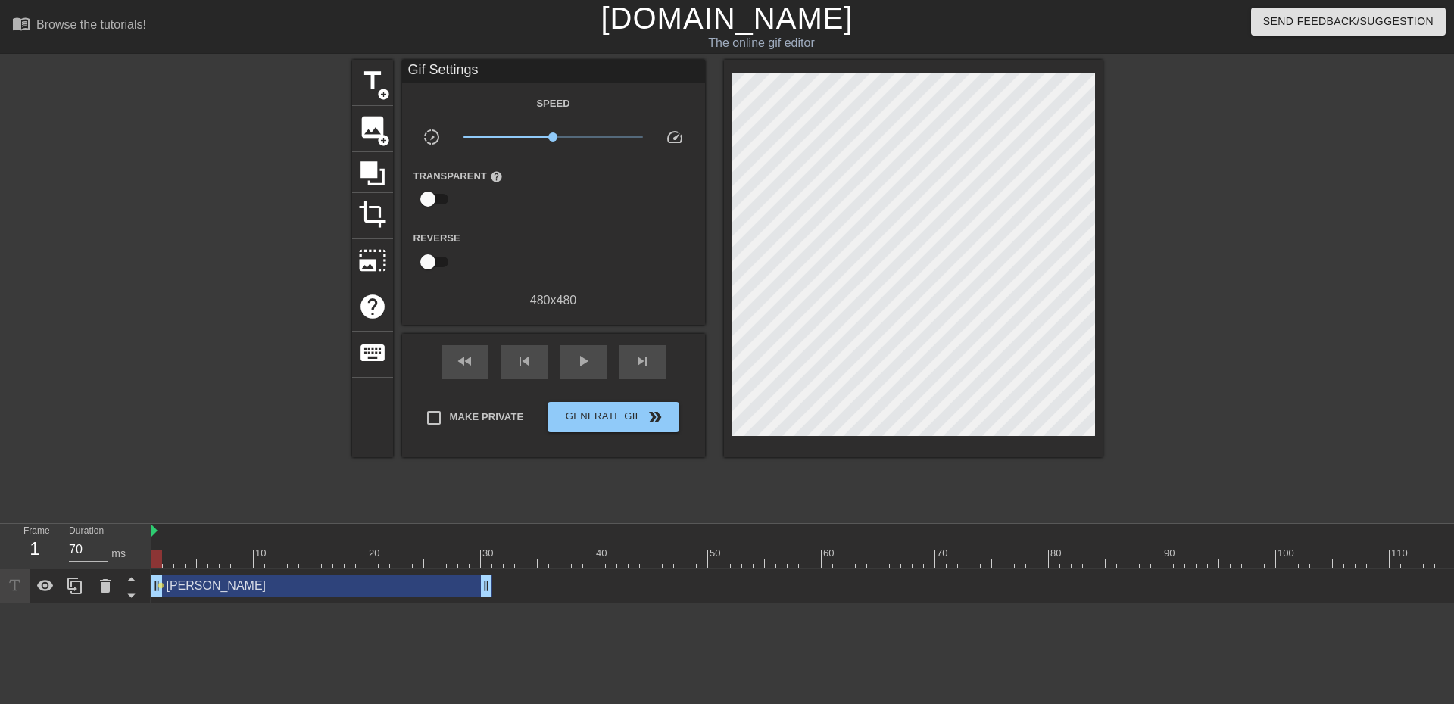
click at [158, 547] on div at bounding box center [156, 548] width 11 height 19
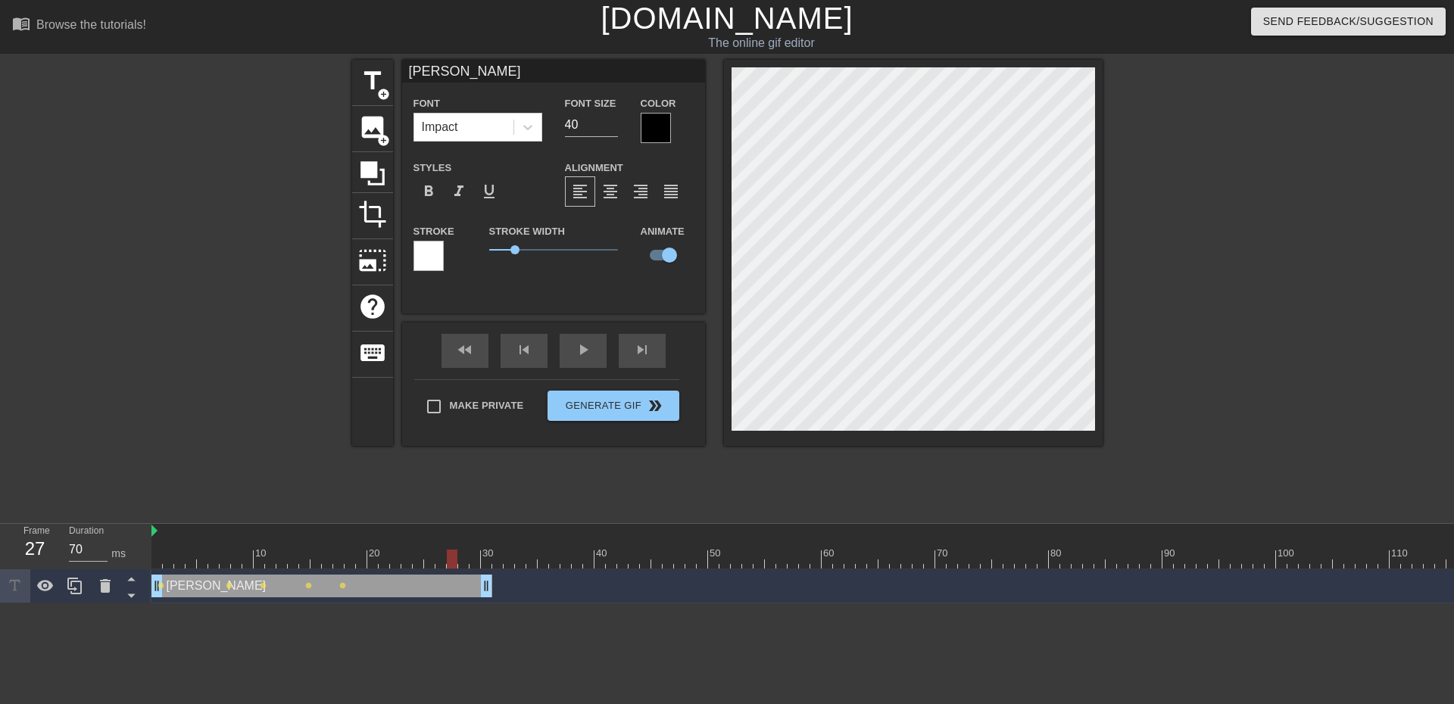
click at [457, 556] on div at bounding box center [1116, 559] width 1931 height 19
type input "70"
click at [377, 89] on span "add_circle" at bounding box center [383, 94] width 13 height 13
type input "New text 1"
checkbox input "false"
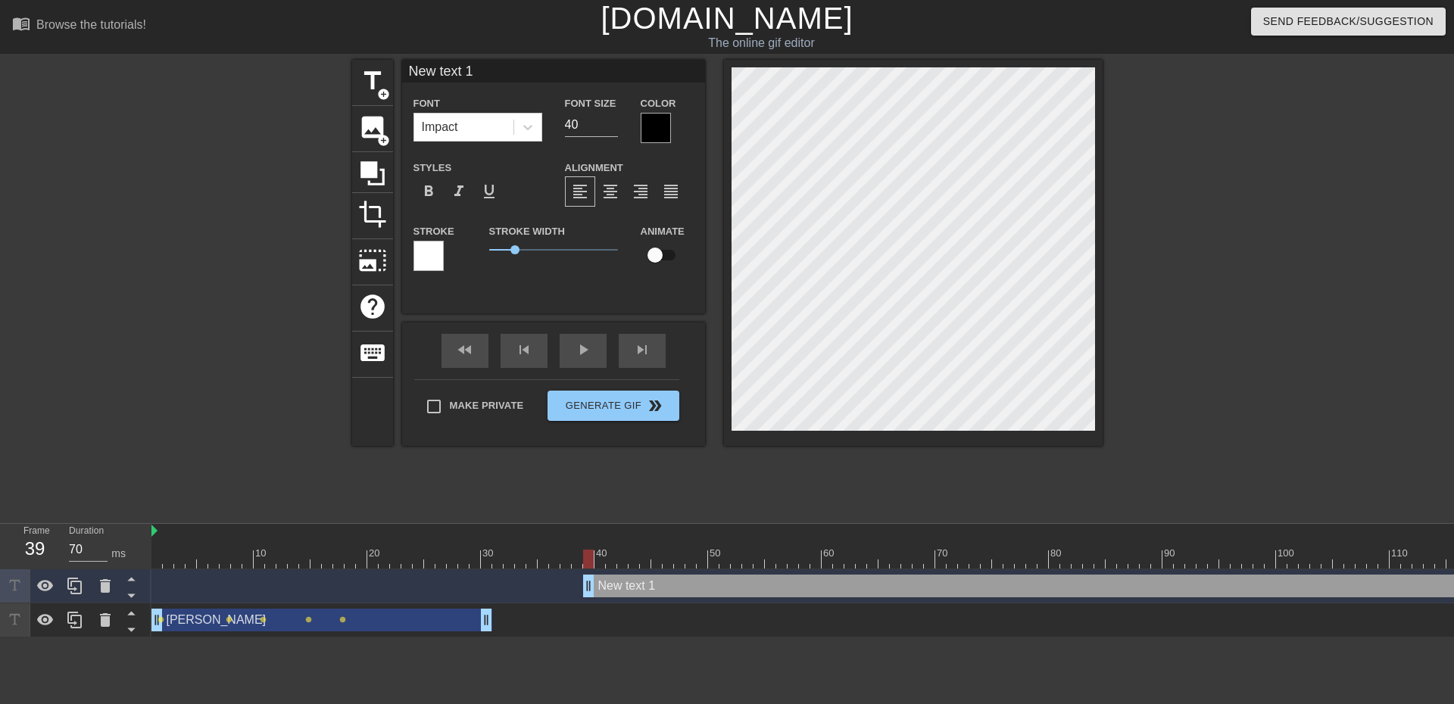
scroll to position [2, 4]
type input "J"
type textarea "J"
type input "Jo"
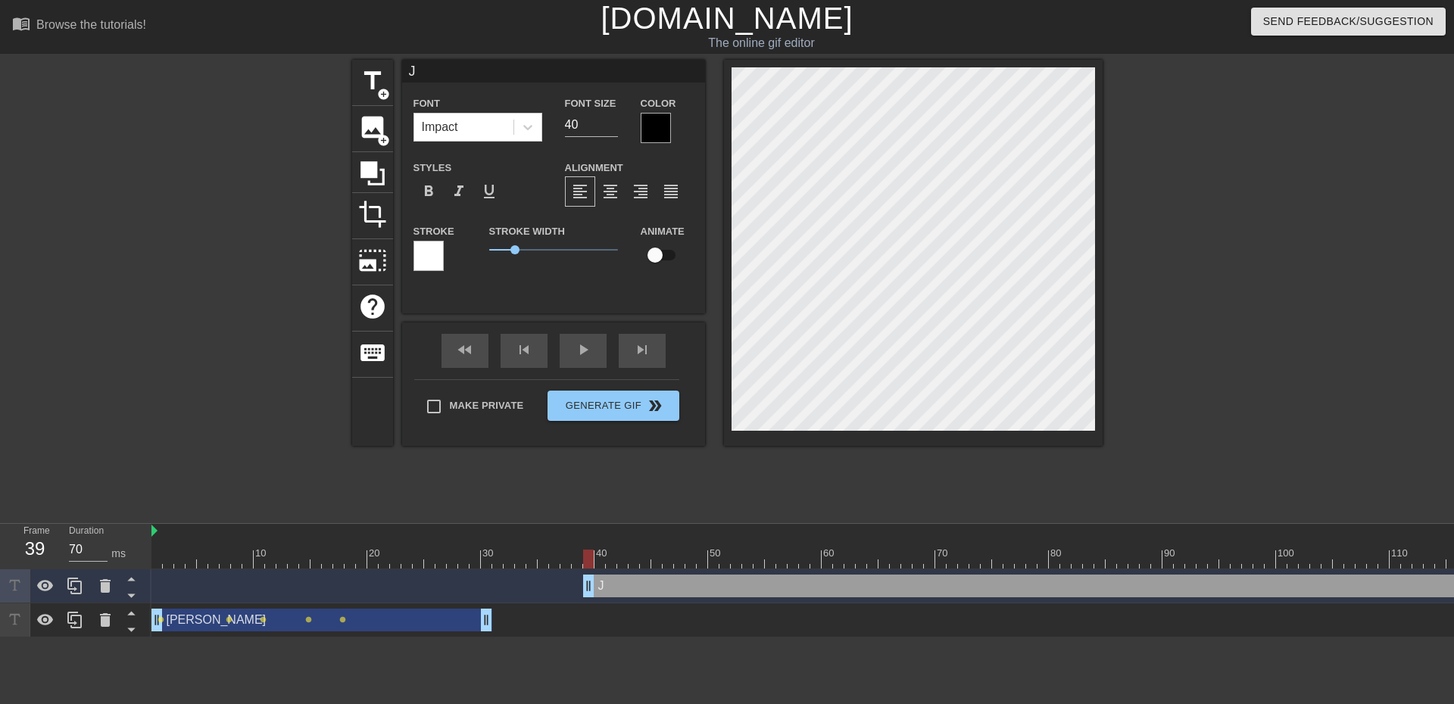
type textarea "Jo"
type input "Joh"
type textarea "Joh"
type input "[PERSON_NAME]"
type textarea "[PERSON_NAME]"
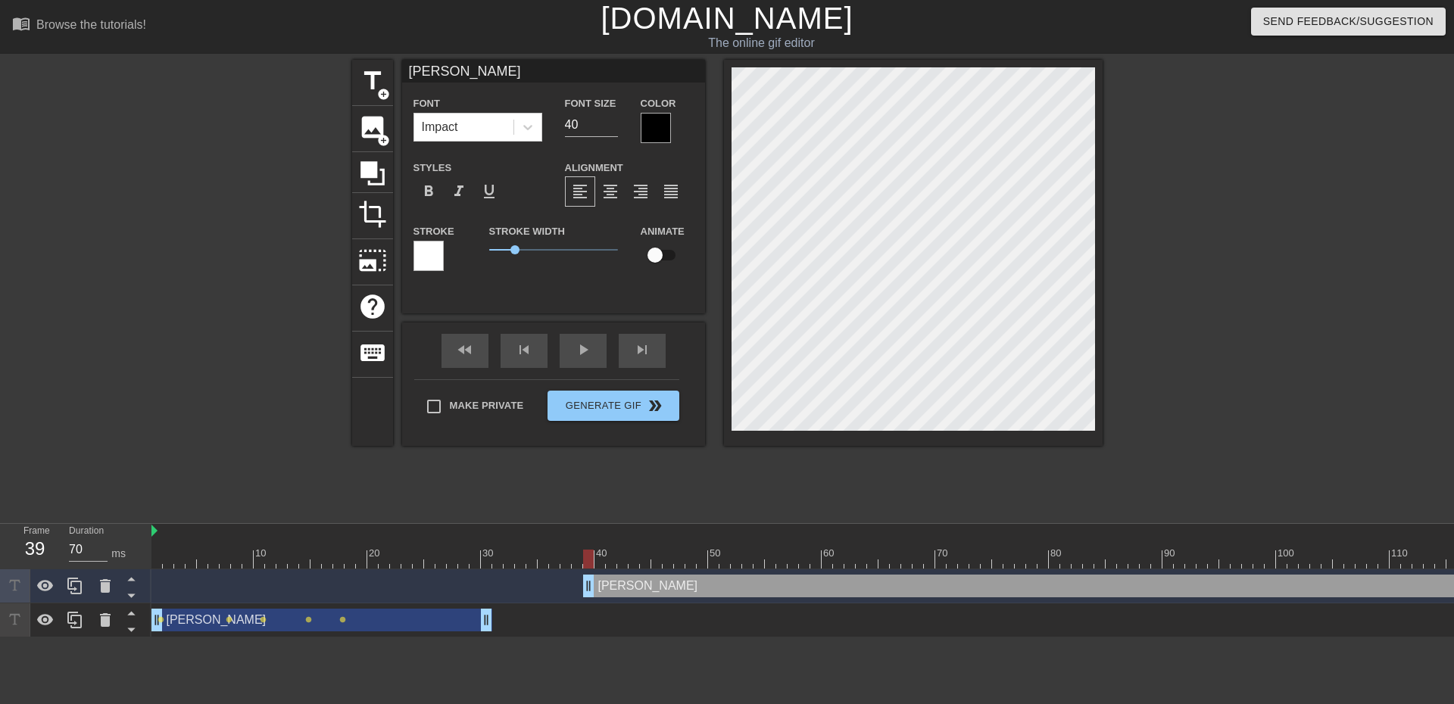
click at [668, 251] on input "checkbox" at bounding box center [655, 255] width 86 height 29
click at [626, 241] on input "checkbox" at bounding box center [669, 255] width 86 height 29
click at [612, 241] on input "checkbox" at bounding box center [655, 255] width 86 height 29
checkbox input "true"
click at [638, 555] on div at bounding box center [1116, 559] width 1931 height 19
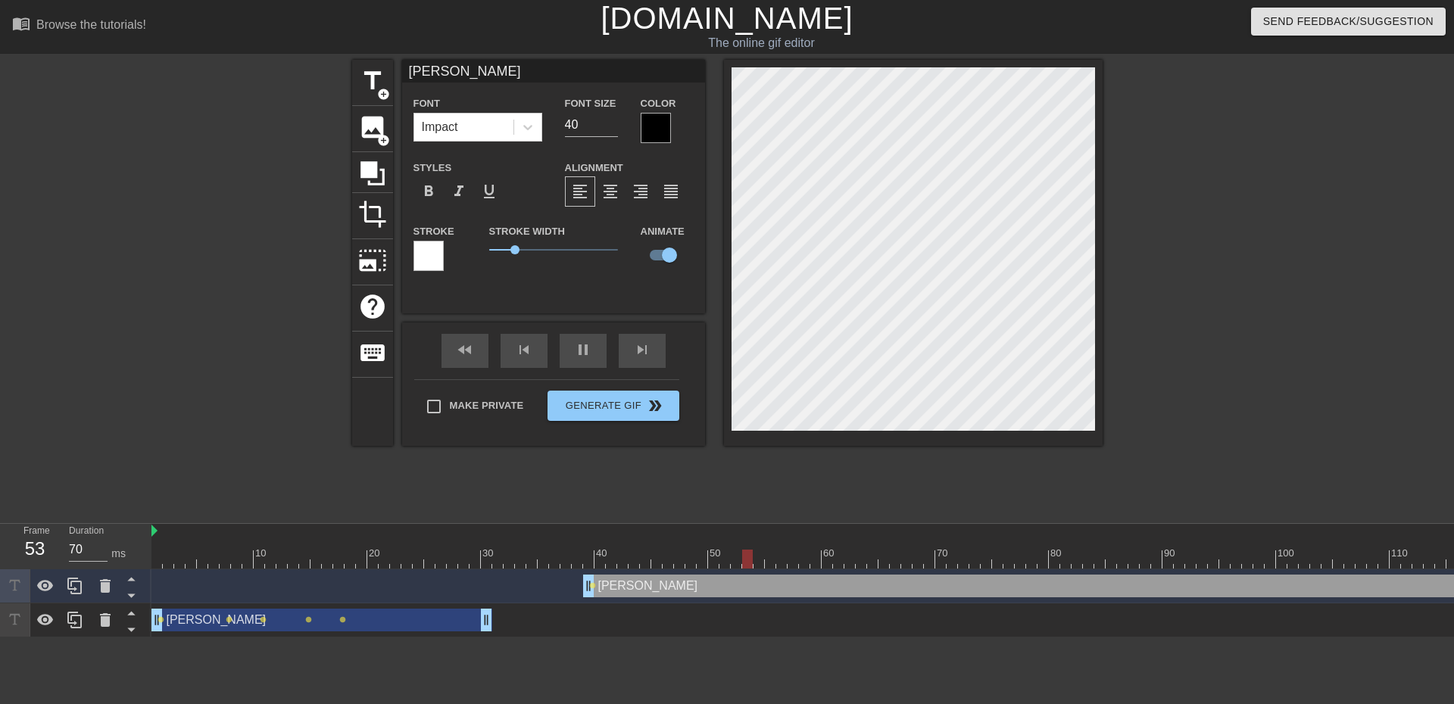
click at [593, 562] on div at bounding box center [1116, 559] width 1931 height 19
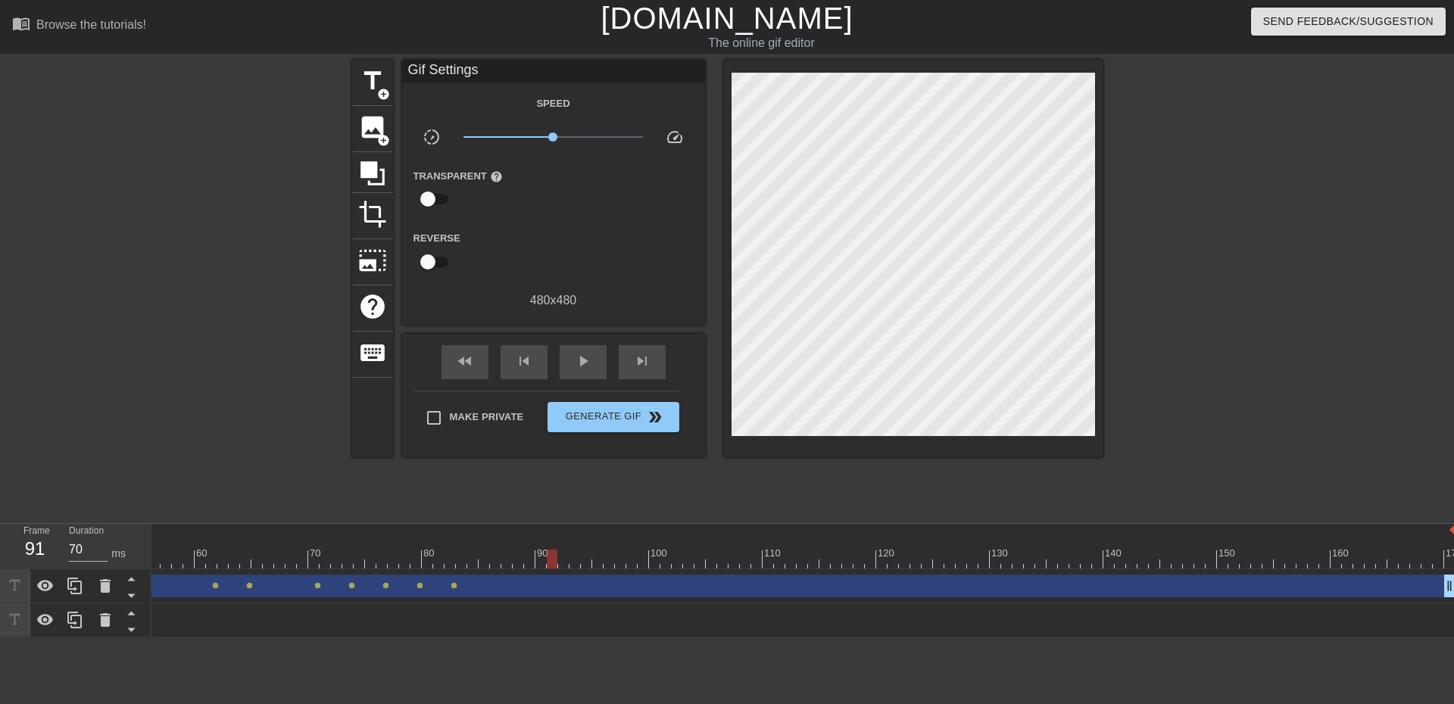
scroll to position [0, 637]
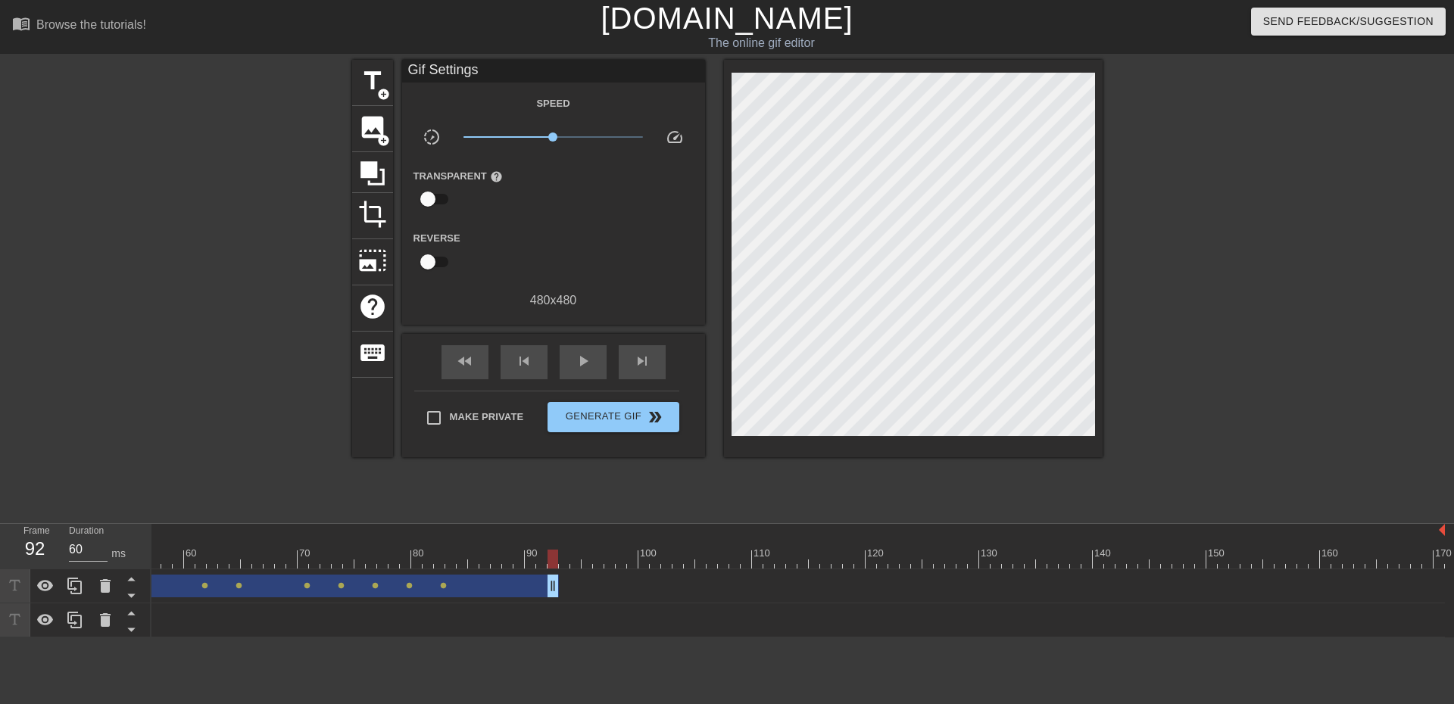
drag, startPoint x: 1441, startPoint y: 591, endPoint x: 553, endPoint y: 593, distance: 887.3
drag, startPoint x: 554, startPoint y: 592, endPoint x: 543, endPoint y: 593, distance: 11.4
type input "70"
click at [371, 82] on span "title" at bounding box center [372, 81] width 29 height 29
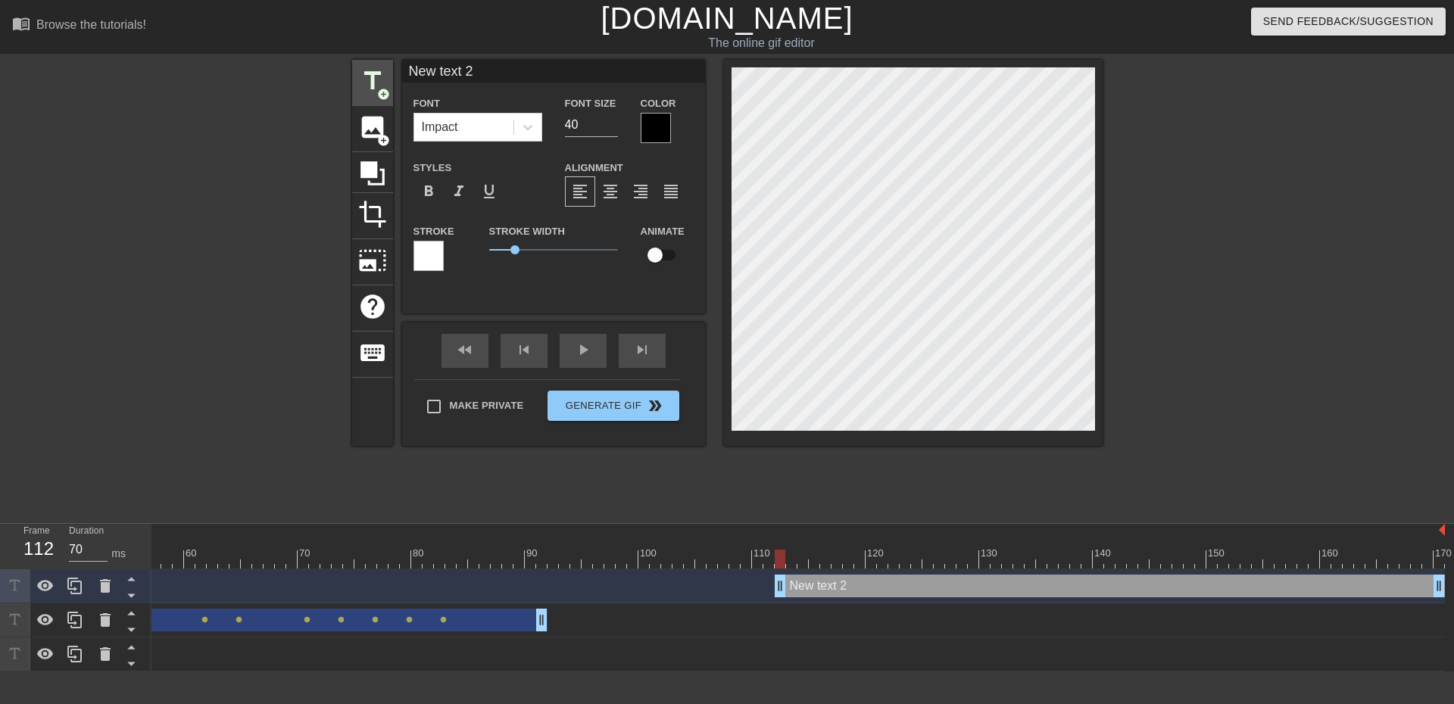
scroll to position [2, 2]
type input "P"
type textarea "P"
type input "PU"
type textarea "PU"
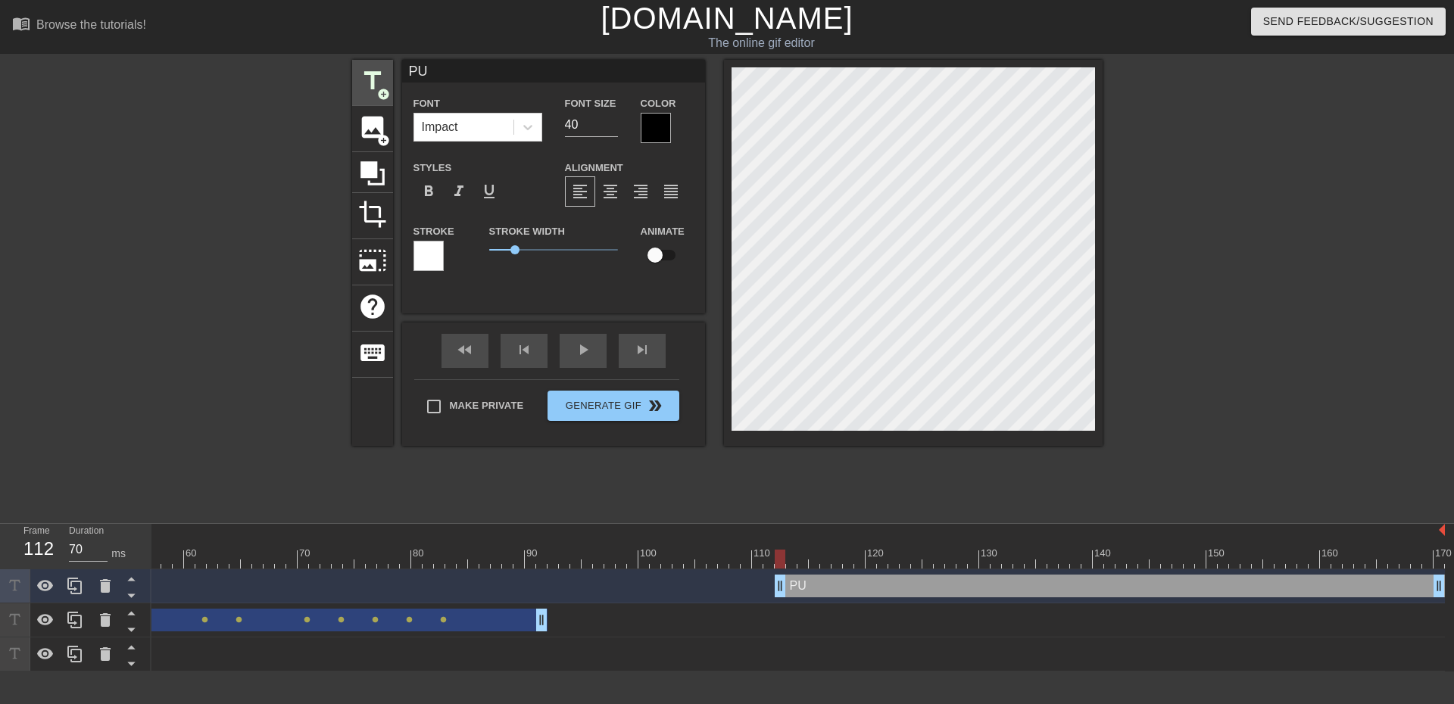
type input "PU"
type textarea "PU"
type input "PU C"
type textarea "PU C"
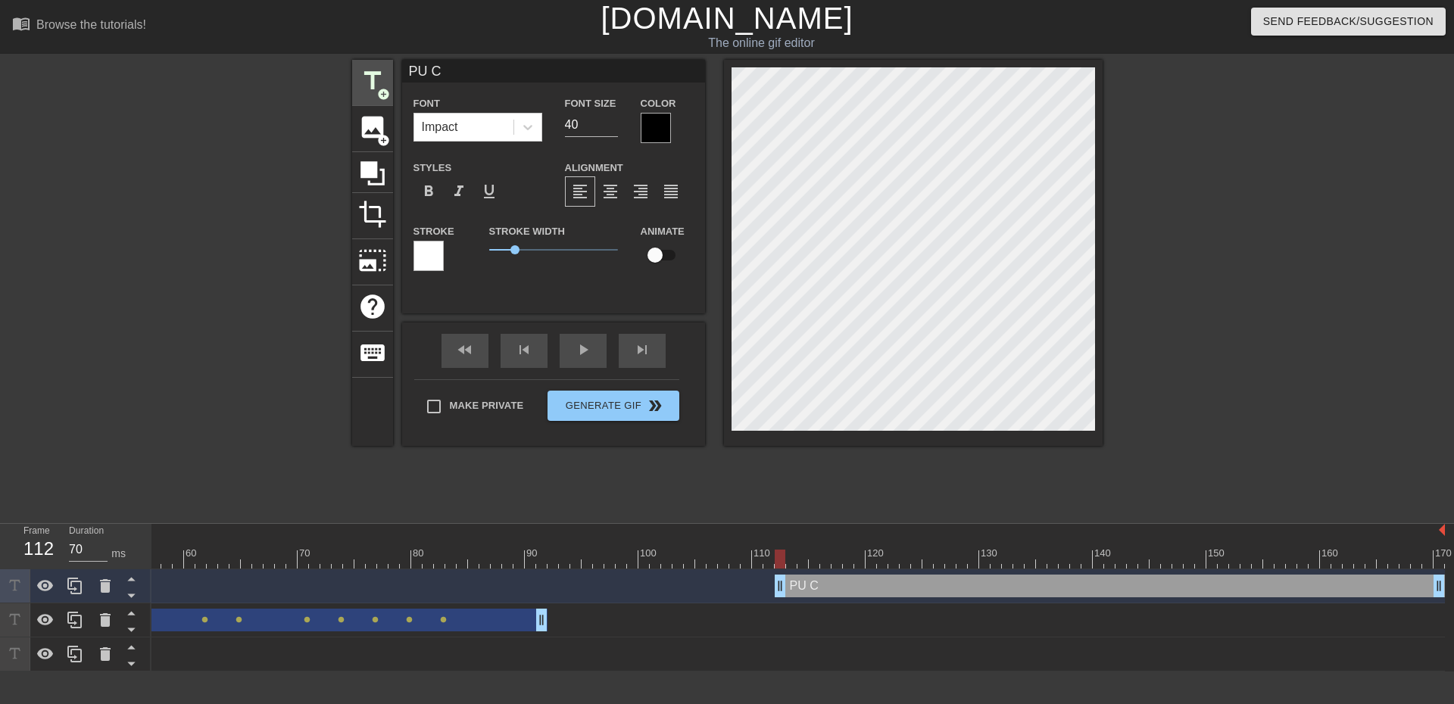
type input "PU CS"
type textarea "PU CS"
type input "60"
type input "PU CS"
type textarea "PU CS"
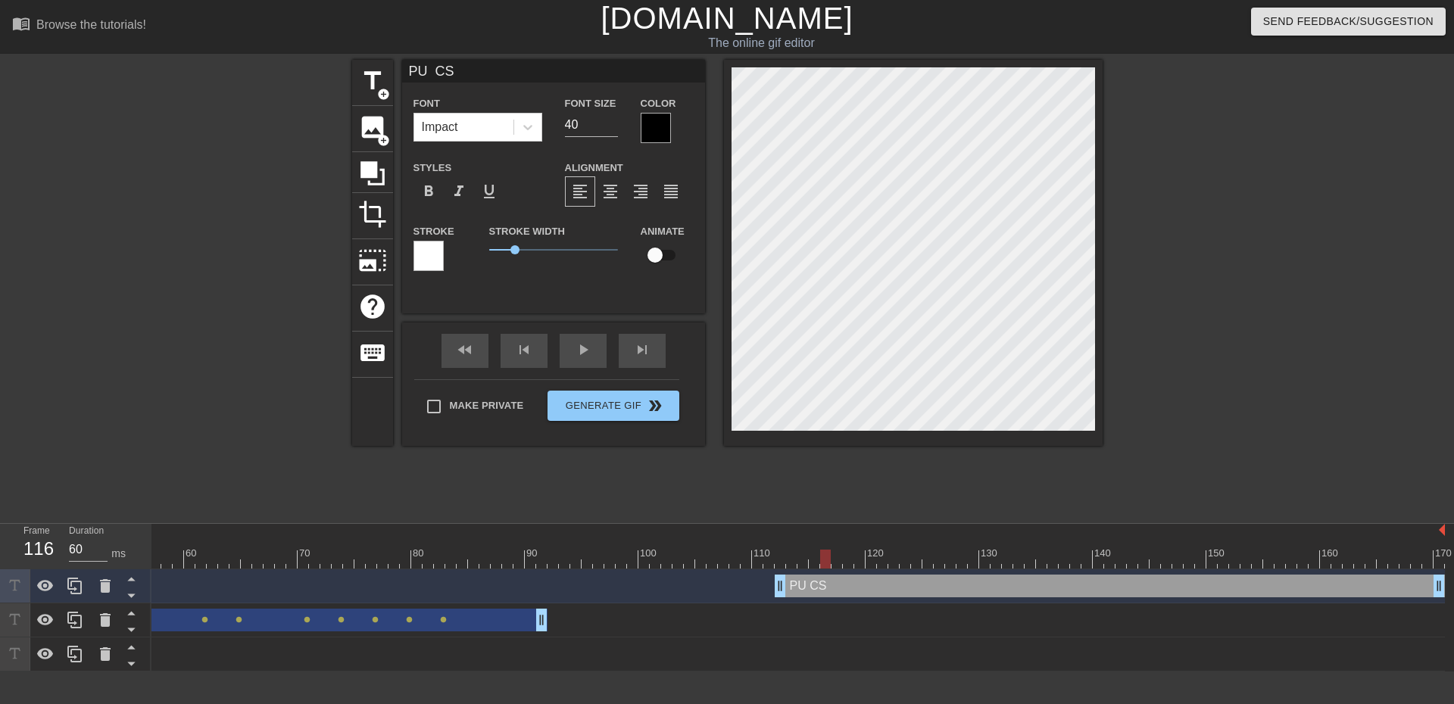
type input "PU CS"
type textarea "PU CS"
type input "PU CS"
type textarea "PU CS"
type input "PU CS"
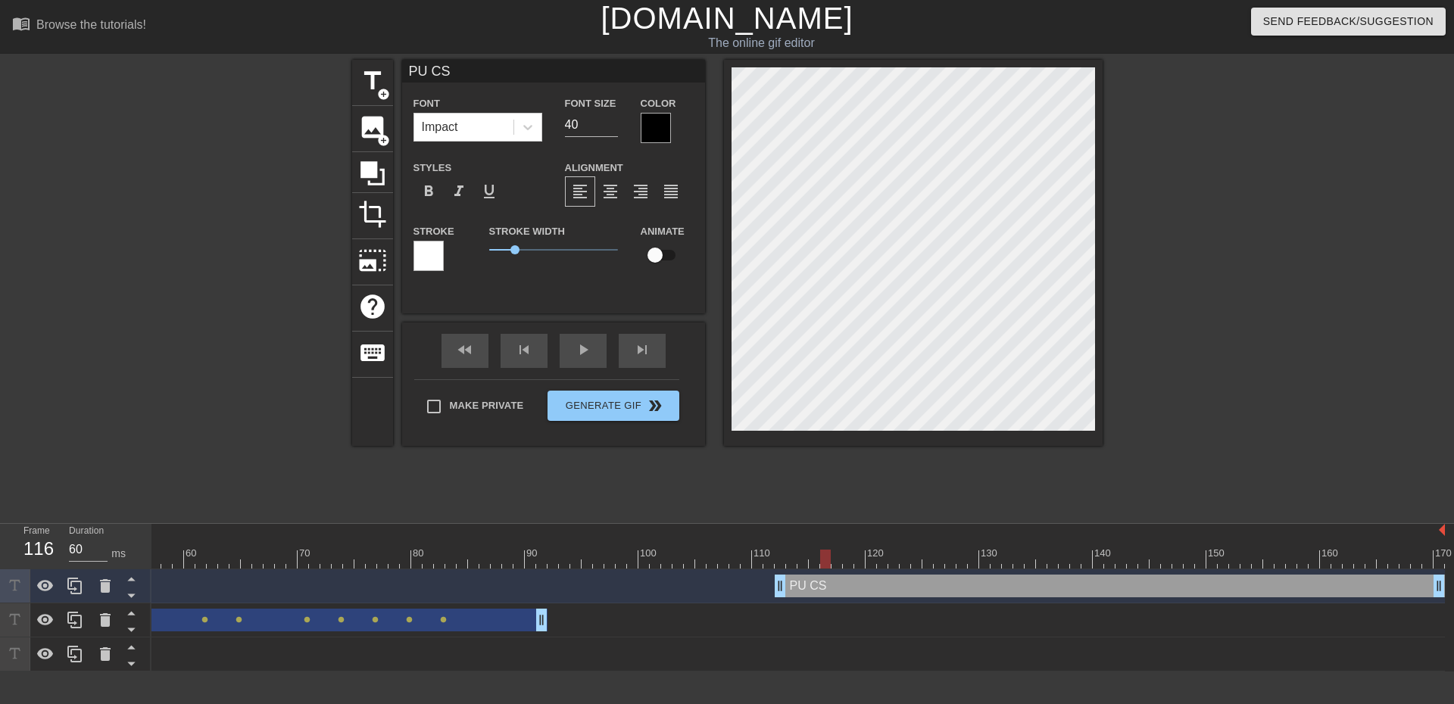
type textarea "PU CS"
click at [774, 557] on div at bounding box center [479, 559] width 1931 height 19
click at [827, 553] on div at bounding box center [479, 559] width 1931 height 19
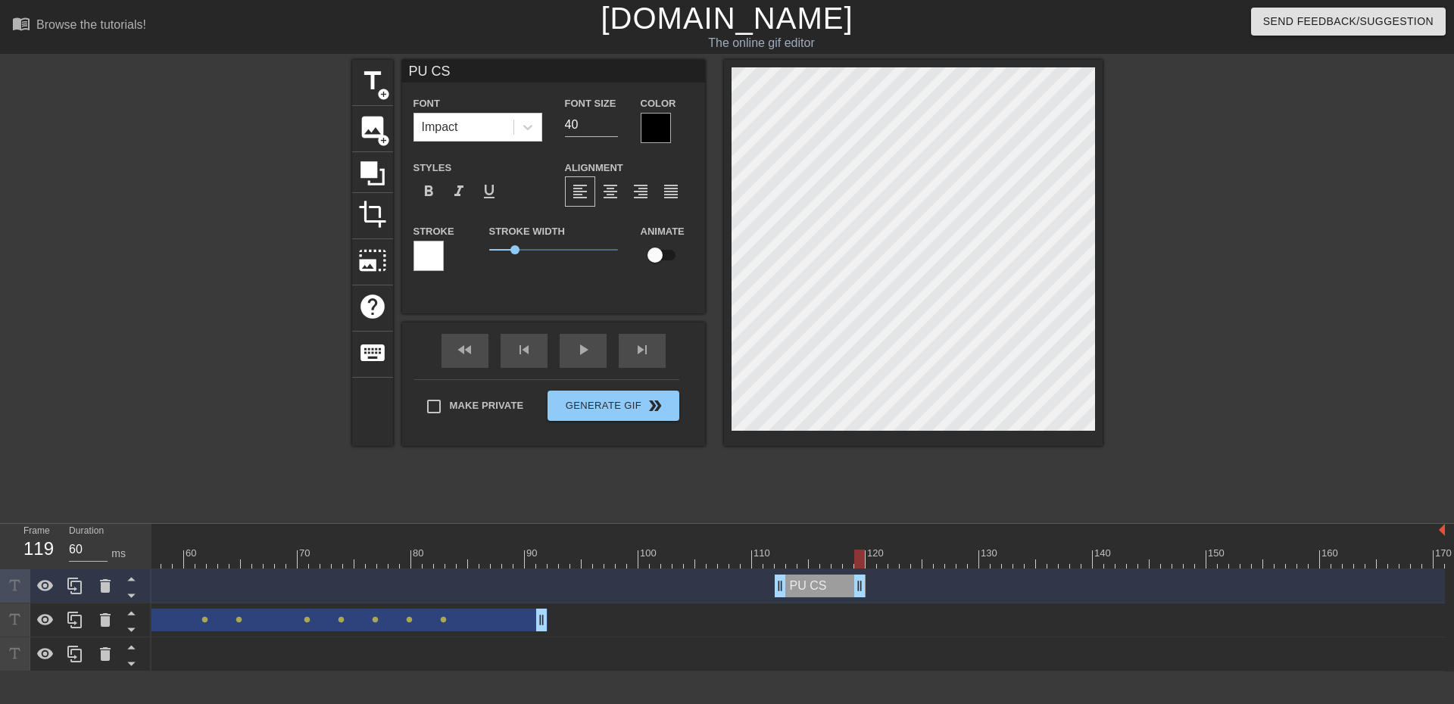
drag, startPoint x: 1438, startPoint y: 591, endPoint x: 859, endPoint y: 607, distance: 579.4
click at [816, 607] on div "PU CS drag_handle drag_handle [PERSON_NAME] drag_handle drag_handle lens lens l…" at bounding box center [165, 620] width 1302 height 102
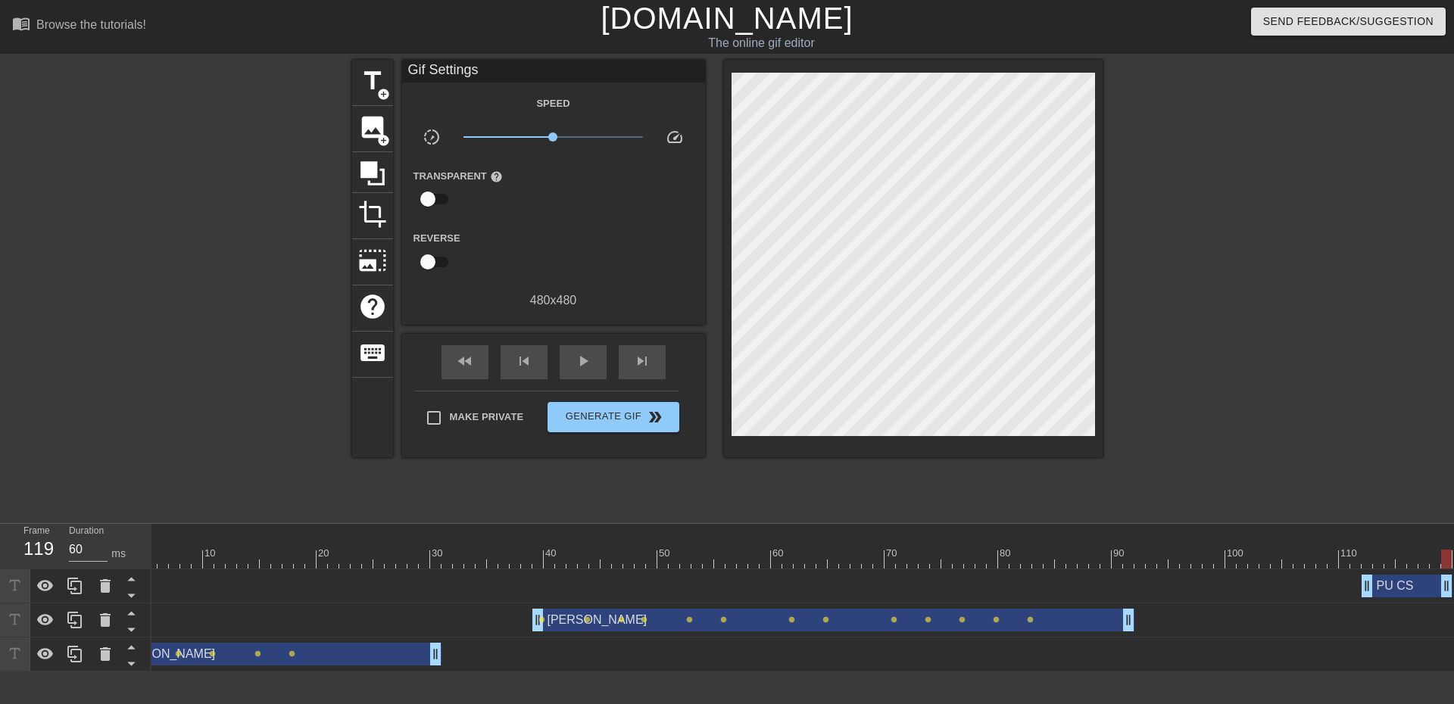
scroll to position [0, 0]
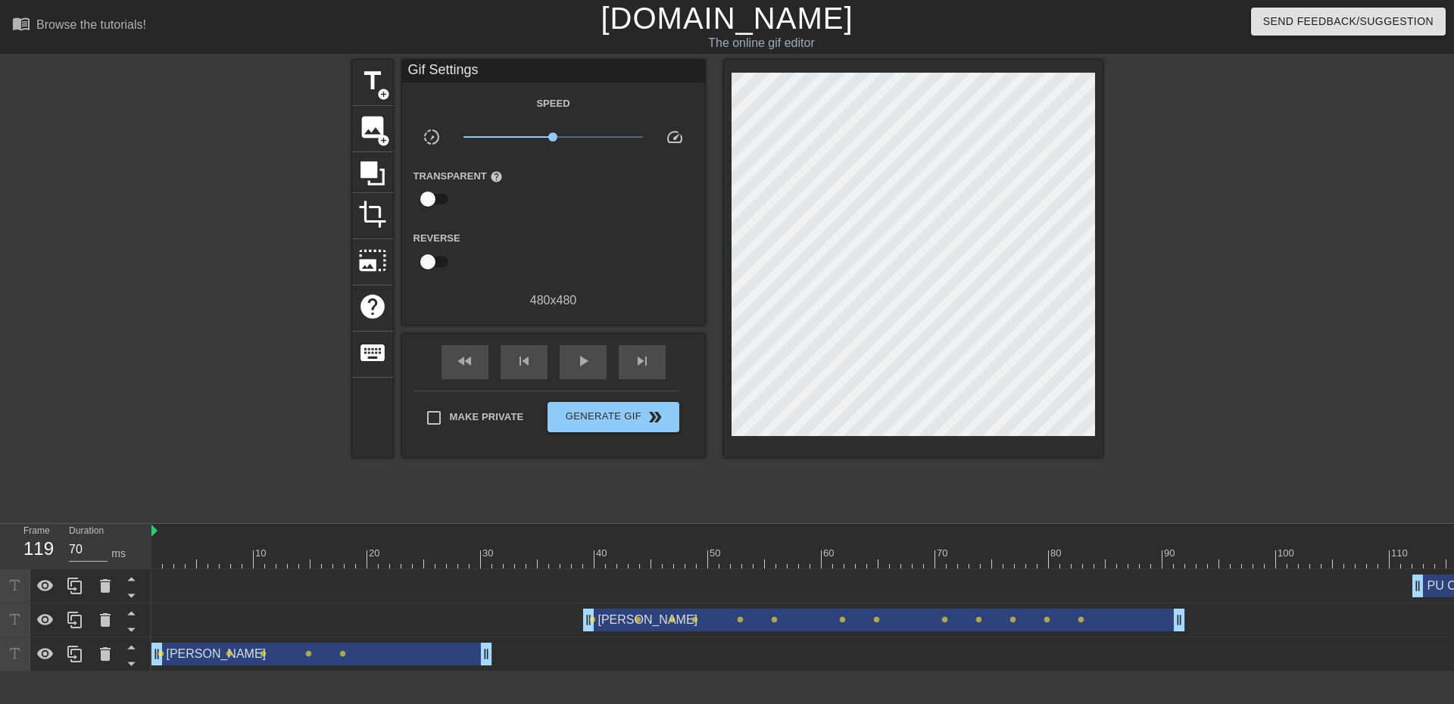
click at [158, 557] on div at bounding box center [1116, 559] width 1931 height 19
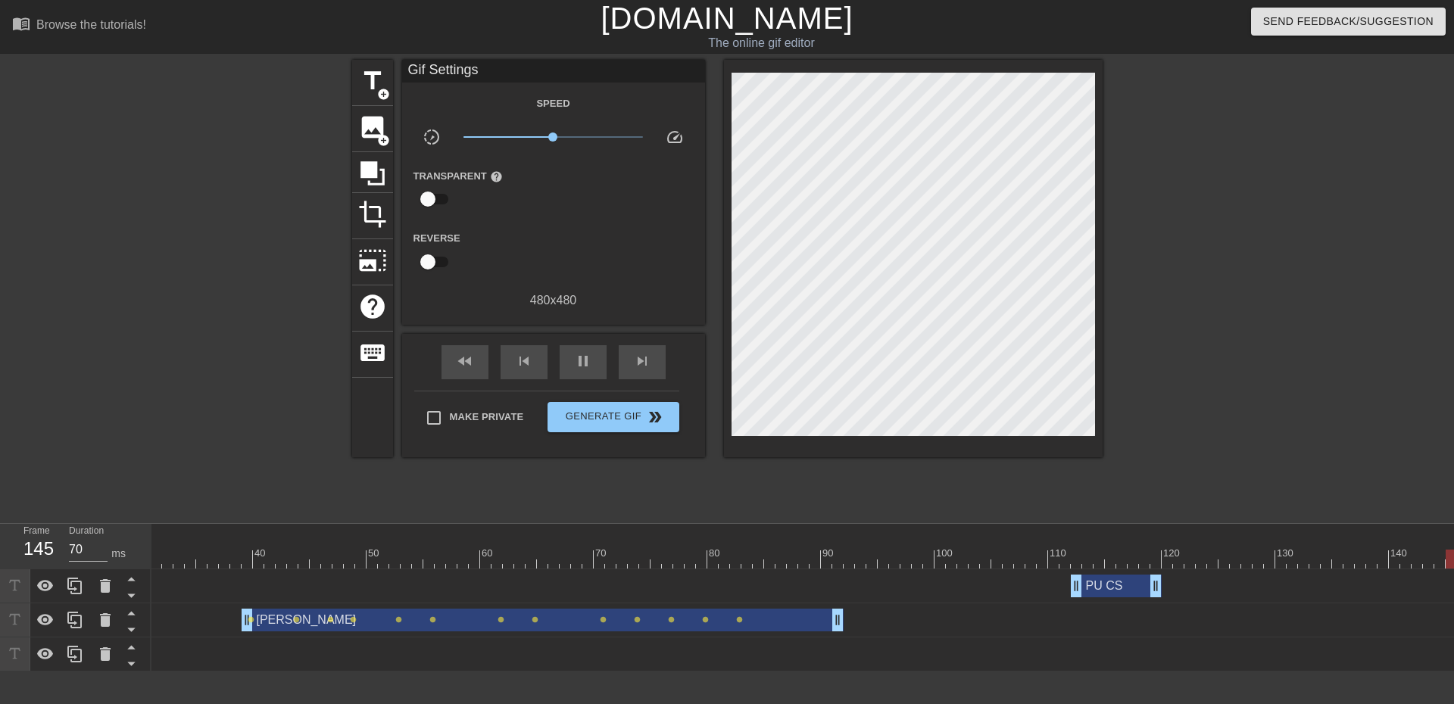
scroll to position [0, 415]
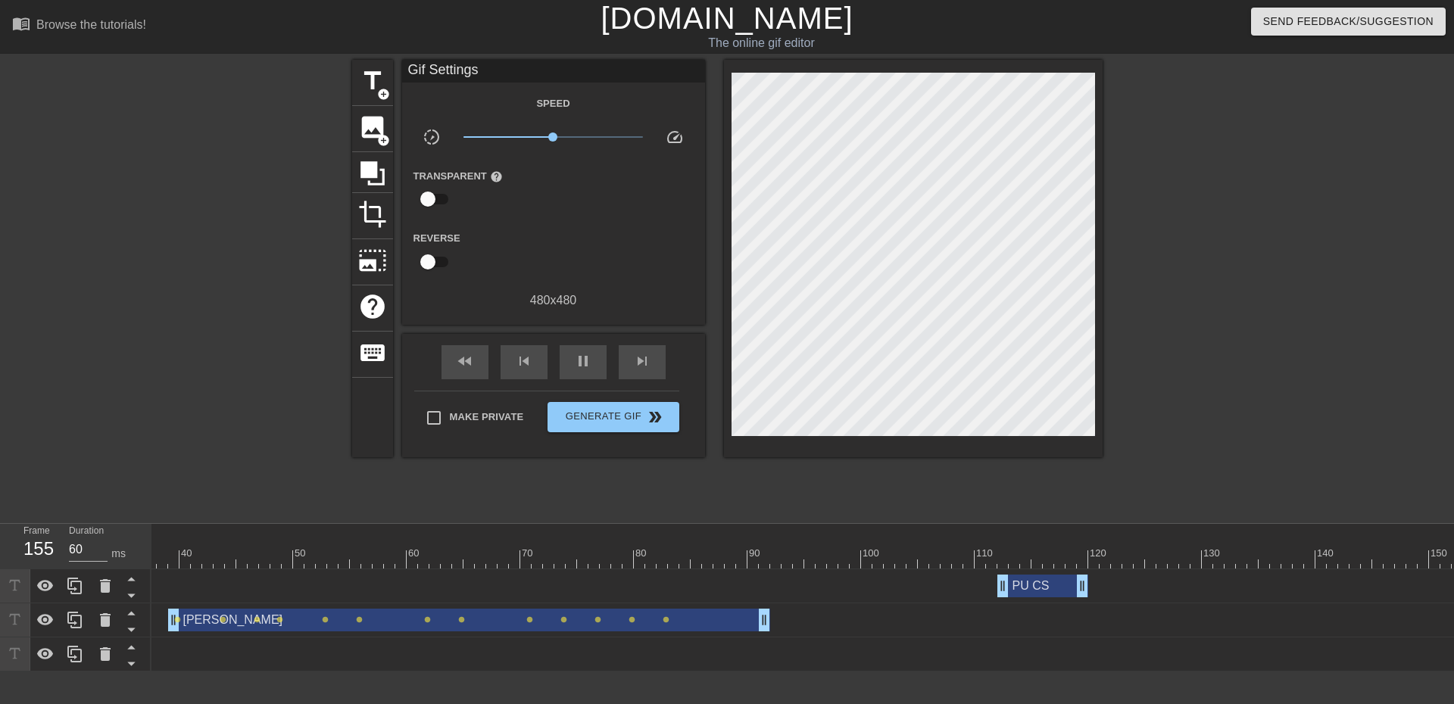
click at [910, 559] on div at bounding box center [702, 559] width 1931 height 19
click at [843, 564] on div at bounding box center [702, 559] width 1931 height 19
click at [825, 563] on div at bounding box center [702, 559] width 1931 height 19
click at [837, 563] on div at bounding box center [702, 559] width 1931 height 19
click at [843, 562] on div at bounding box center [702, 559] width 1931 height 19
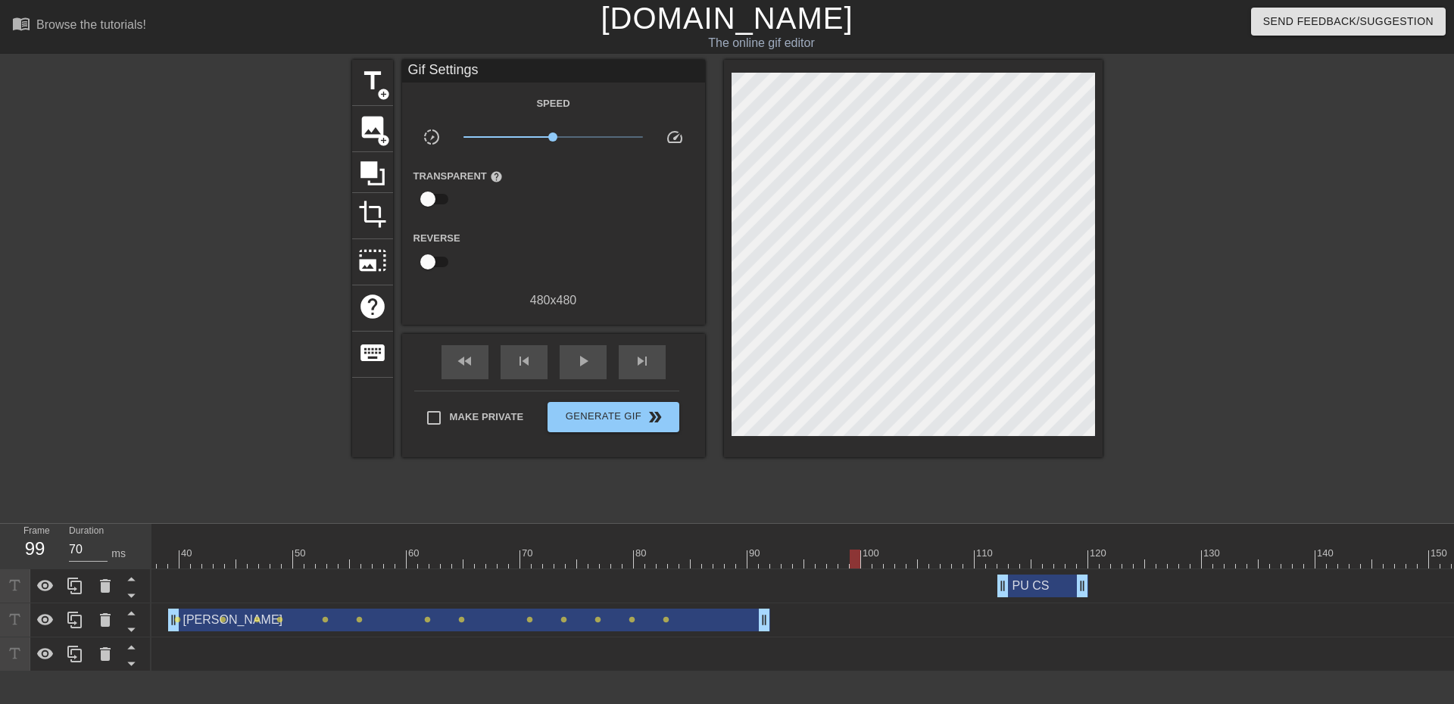
click at [855, 560] on div at bounding box center [702, 559] width 1931 height 19
click at [870, 561] on div at bounding box center [702, 559] width 1931 height 19
click at [883, 561] on div at bounding box center [702, 559] width 1931 height 19
click at [889, 559] on div at bounding box center [702, 559] width 1931 height 19
click at [899, 558] on div at bounding box center [702, 559] width 1931 height 19
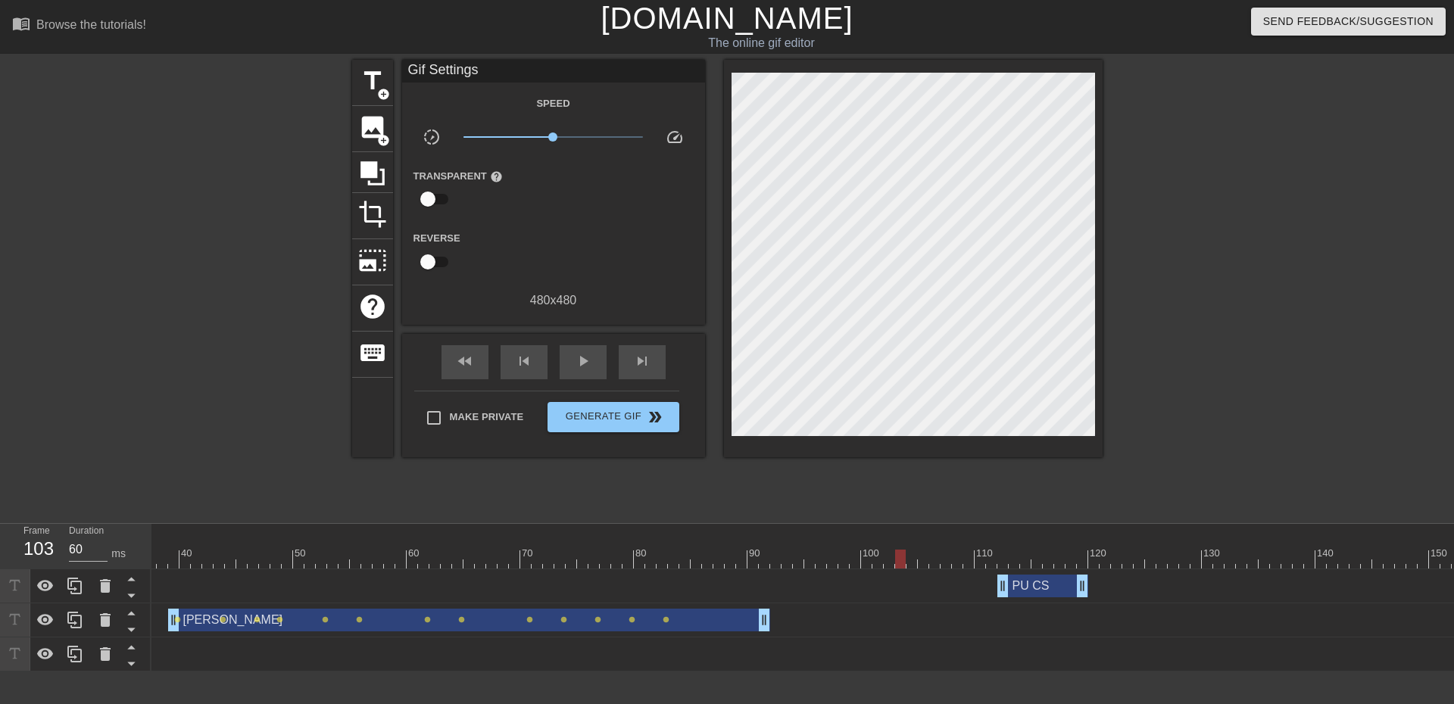
click at [910, 562] on div at bounding box center [702, 559] width 1931 height 19
click at [917, 562] on div at bounding box center [702, 559] width 1931 height 19
drag, startPoint x: 999, startPoint y: 584, endPoint x: 864, endPoint y: 592, distance: 135.7
click at [639, 556] on div at bounding box center [702, 559] width 1931 height 19
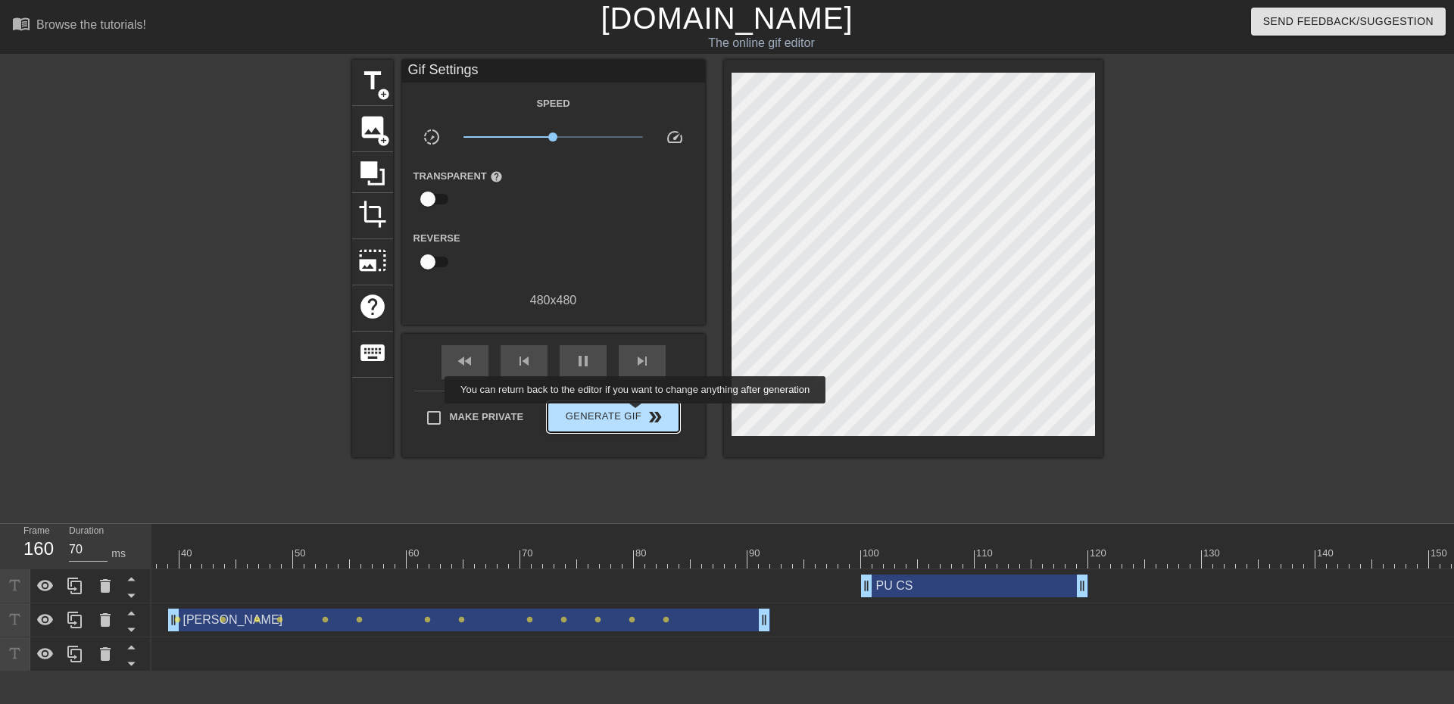
type input "60"
click at [637, 414] on span "Generate Gif double_arrow" at bounding box center [612, 417] width 119 height 18
